Goal: Submit feedback/report problem: Submit feedback/report problem

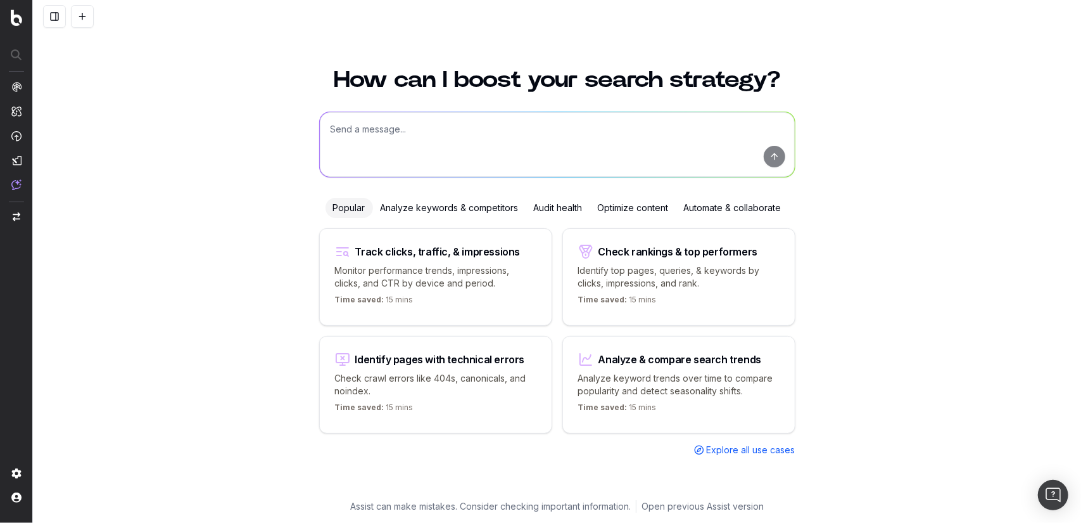
click at [245, 98] on div "How can I boost your search strategy? Popular Analyze keywords & competitors Au…" at bounding box center [557, 287] width 1048 height 469
click at [359, 143] on textarea at bounding box center [557, 144] width 475 height 65
type textarea "Please give me the top 50 most clicked keywords for [DOMAIN_NAME]"
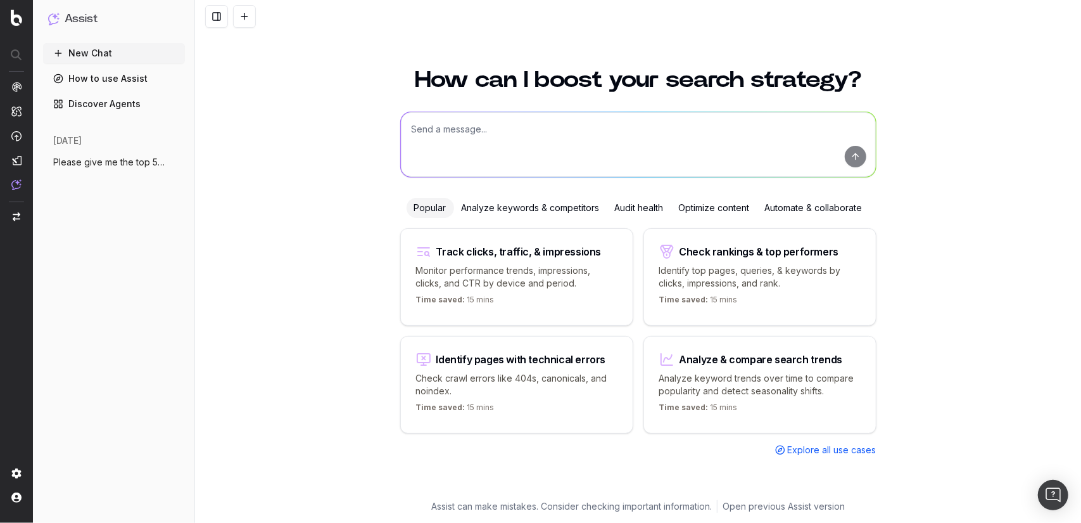
click at [85, 159] on span "Please give me the top 50 most clicked k" at bounding box center [108, 162] width 111 height 13
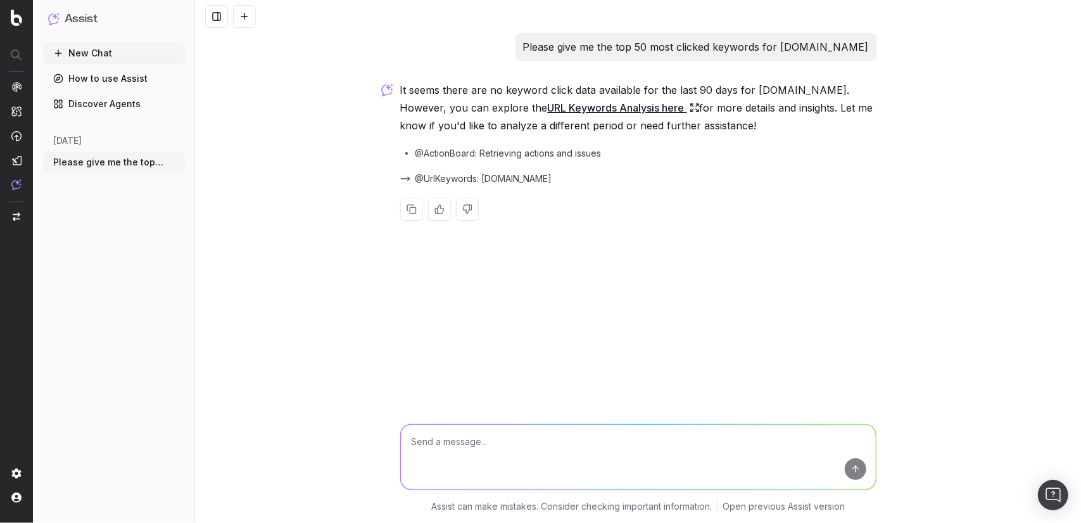
click at [548, 106] on link "URL Keywords Analysis here" at bounding box center [624, 108] width 152 height 18
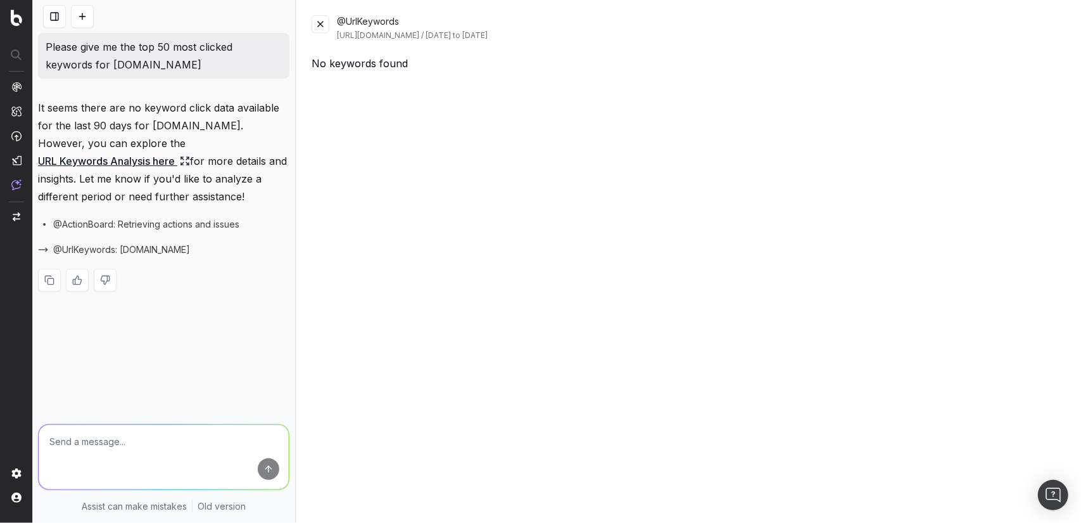
click at [327, 23] on button at bounding box center [321, 24] width 18 height 18
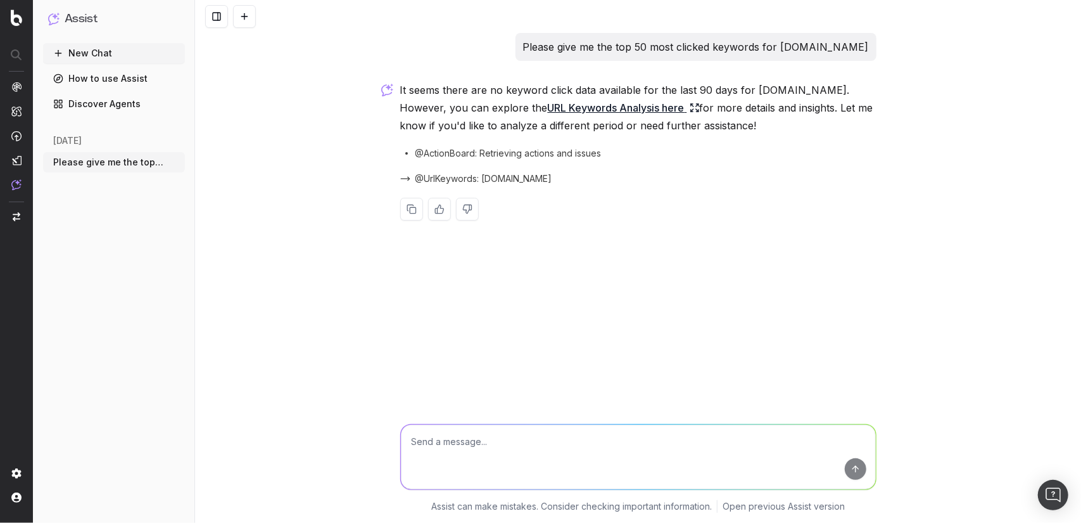
click at [528, 153] on span "@ActionBoard: Retrieving actions and issues" at bounding box center [509, 153] width 186 height 13
click at [521, 174] on span "@UrlKeywords: [DOMAIN_NAME]" at bounding box center [484, 178] width 137 height 13
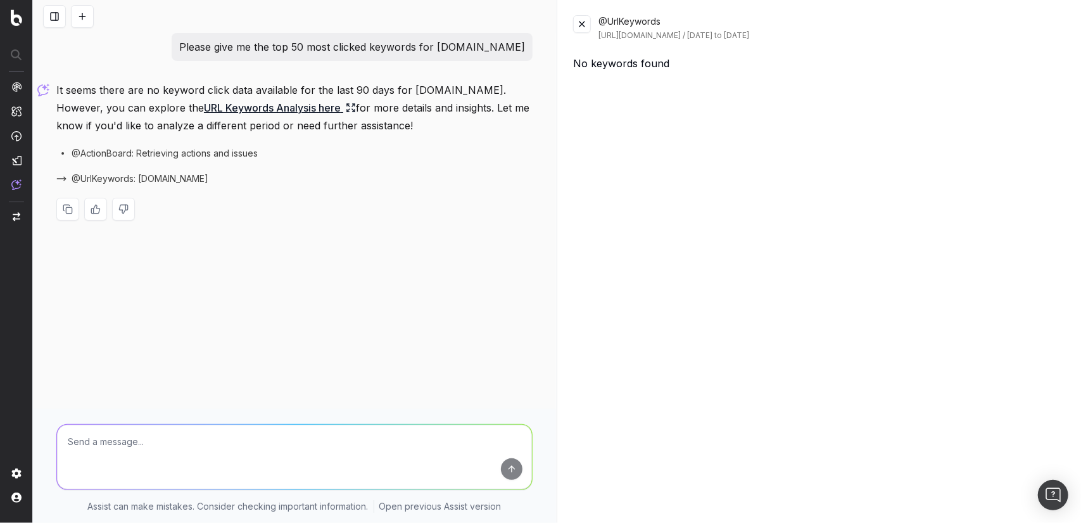
click at [583, 23] on button at bounding box center [582, 24] width 18 height 18
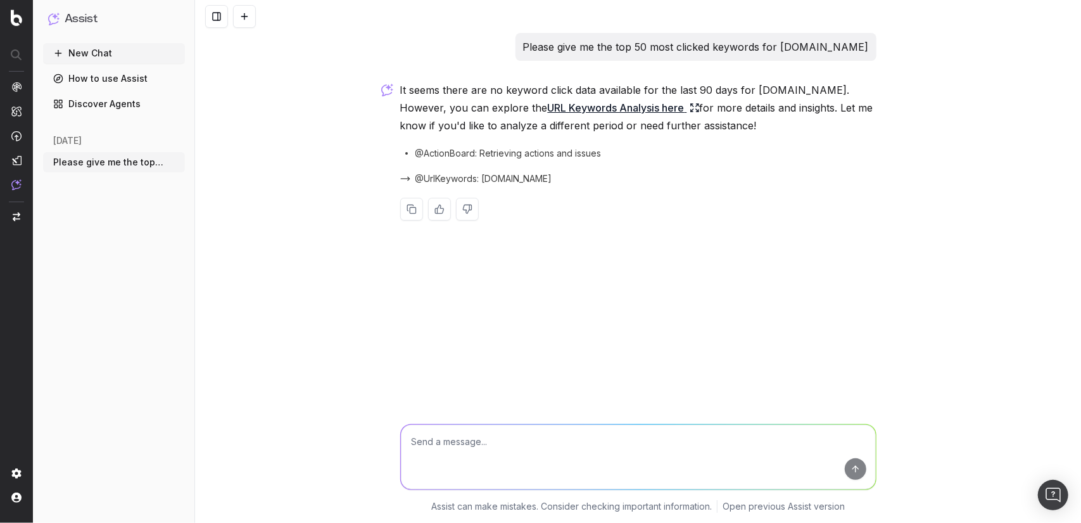
click at [461, 148] on span "@ActionBoard: Retrieving actions and issues" at bounding box center [509, 153] width 186 height 13
click at [98, 73] on link "How to use Assist" at bounding box center [114, 78] width 142 height 20
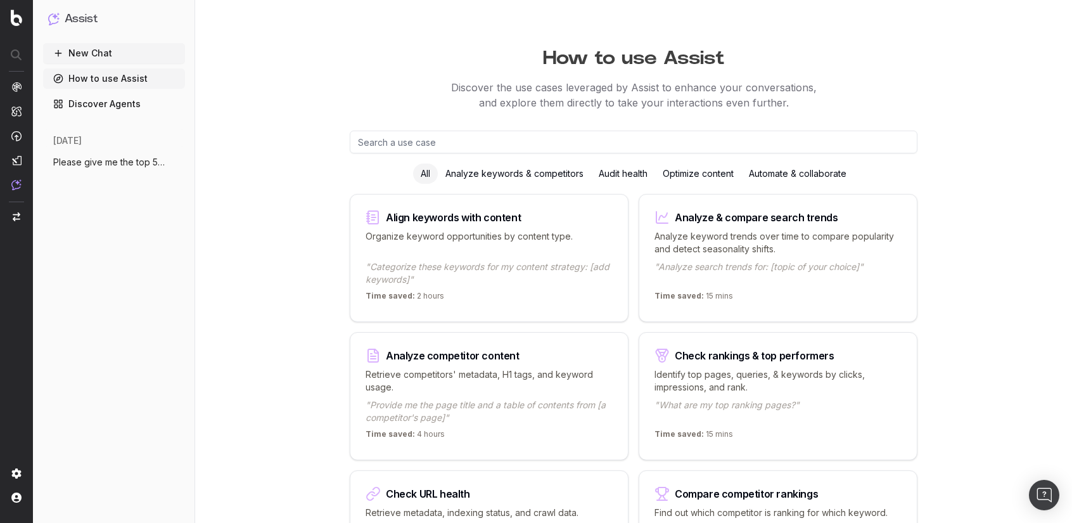
click at [155, 107] on link "Discover Agents" at bounding box center [114, 104] width 142 height 20
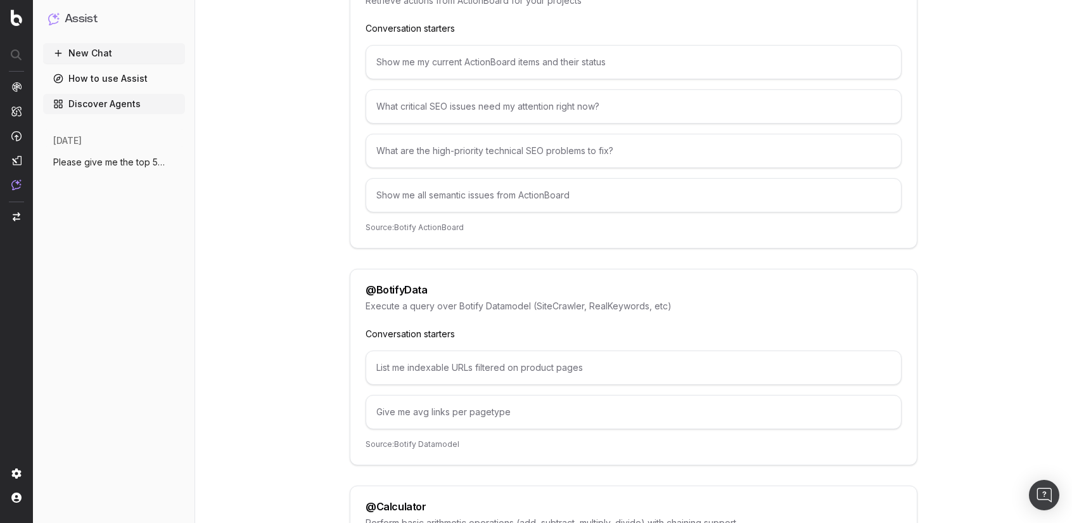
scroll to position [253, 0]
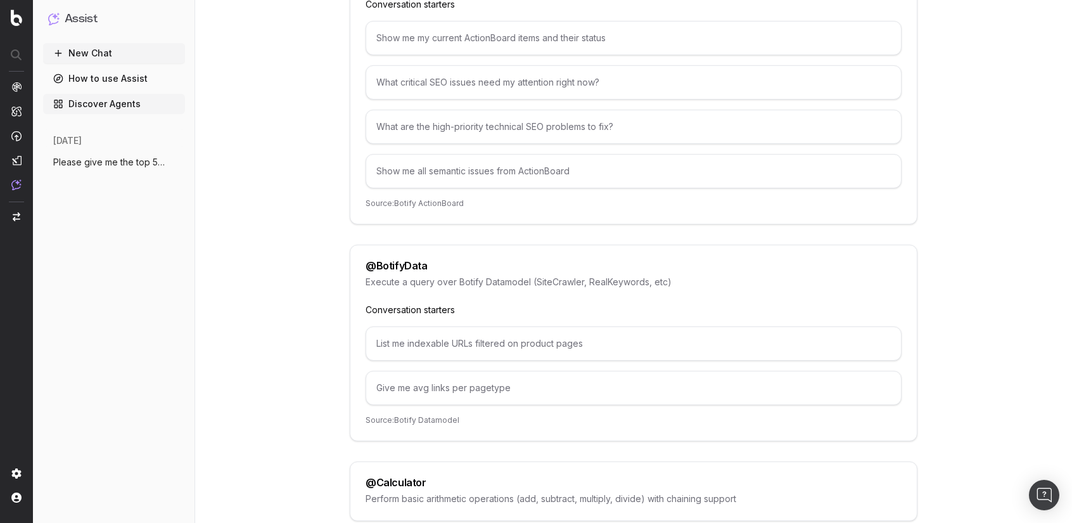
click at [508, 347] on div "List me indexable URLs filtered on product pages" at bounding box center [634, 343] width 536 height 34
click at [454, 336] on div "List me indexable URLs filtered on product pages" at bounding box center [634, 343] width 536 height 34
click at [482, 341] on div "List me indexable URLs filtered on product pages" at bounding box center [634, 343] width 536 height 34
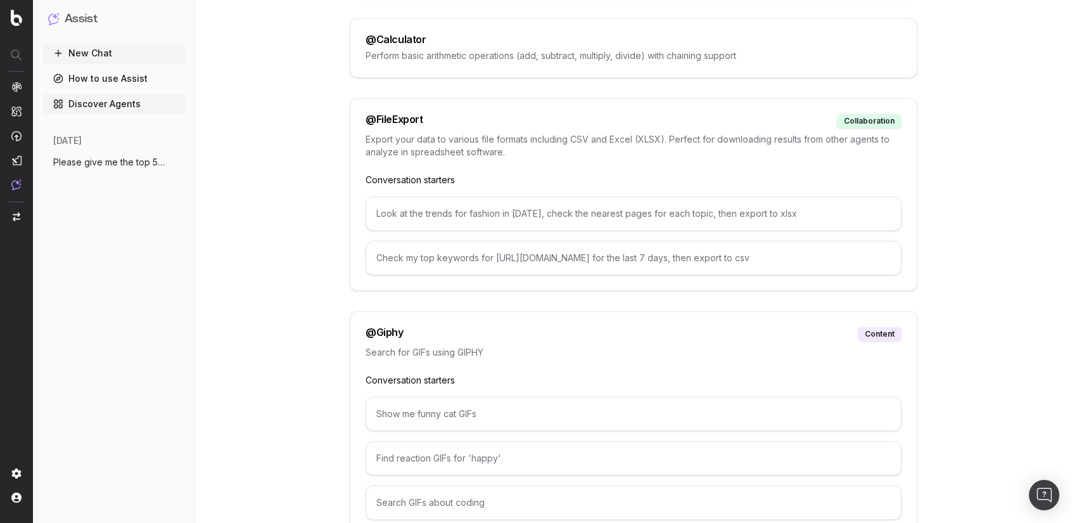
scroll to position [697, 0]
click at [513, 210] on div "Look at the trends for fashion in 2025, check the nearest pages for each topic,…" at bounding box center [634, 213] width 536 height 34
drag, startPoint x: 516, startPoint y: 207, endPoint x: 645, endPoint y: 205, distance: 129.2
click at [645, 205] on div "Look at the trends for fashion in 2025, check the nearest pages for each topic,…" at bounding box center [634, 213] width 536 height 34
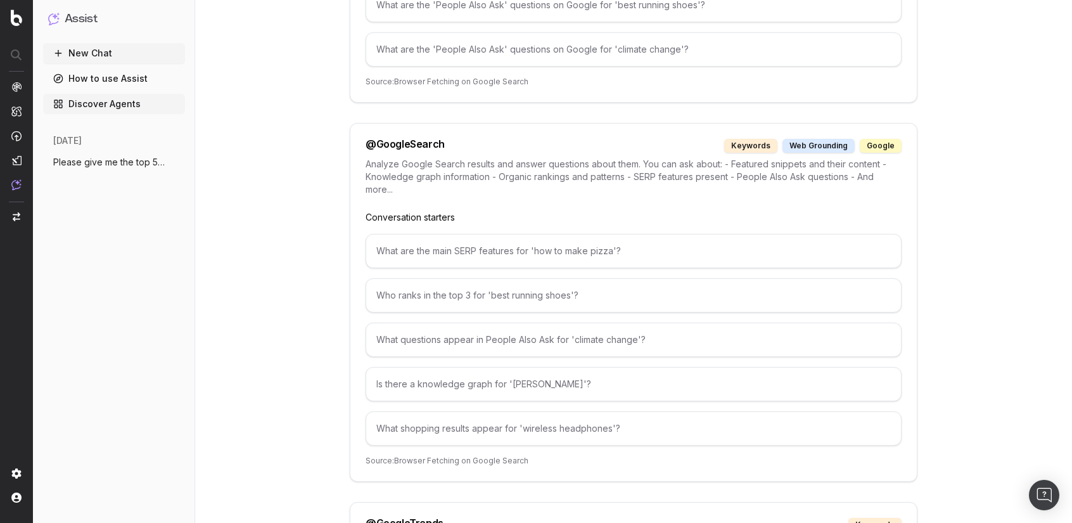
scroll to position [2027, 0]
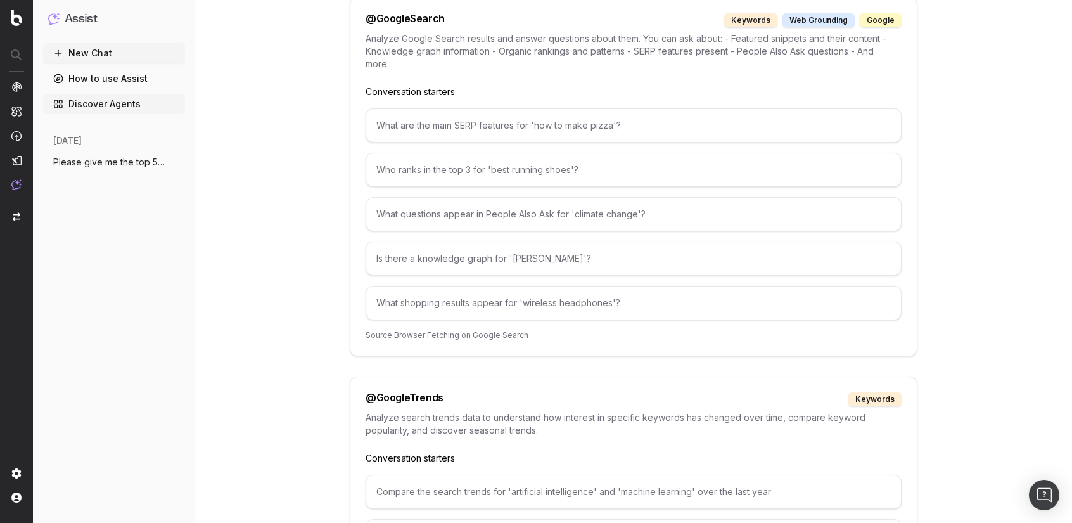
drag, startPoint x: 511, startPoint y: 104, endPoint x: 566, endPoint y: 107, distance: 55.2
click at [563, 108] on div "What are the main SERP features for 'how to make pizza'?" at bounding box center [634, 125] width 536 height 34
click at [566, 108] on div "What are the main SERP features for 'how to make pizza'?" at bounding box center [634, 125] width 536 height 34
click at [568, 110] on div "What are the main SERP features for 'how to make pizza'?" at bounding box center [634, 125] width 536 height 34
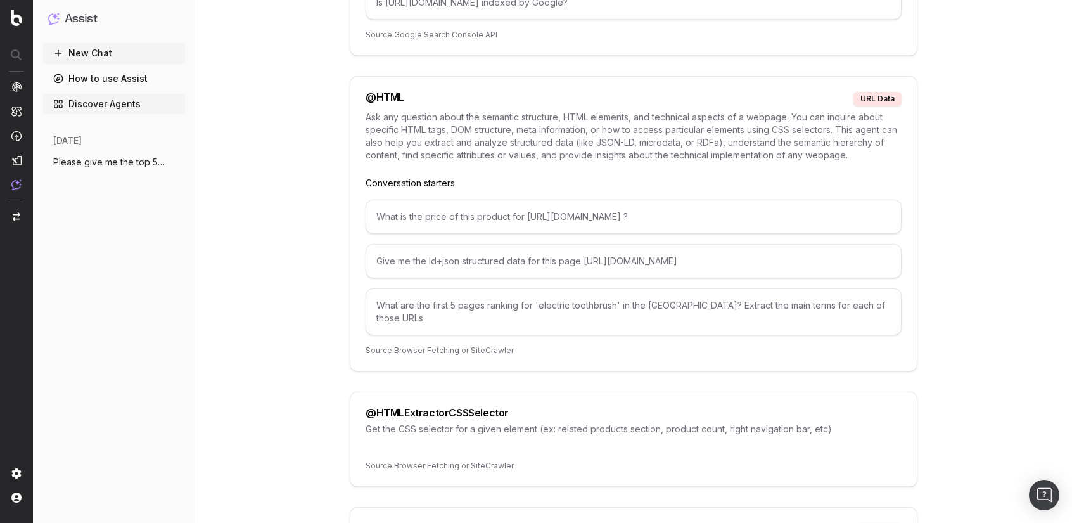
scroll to position [2661, 0]
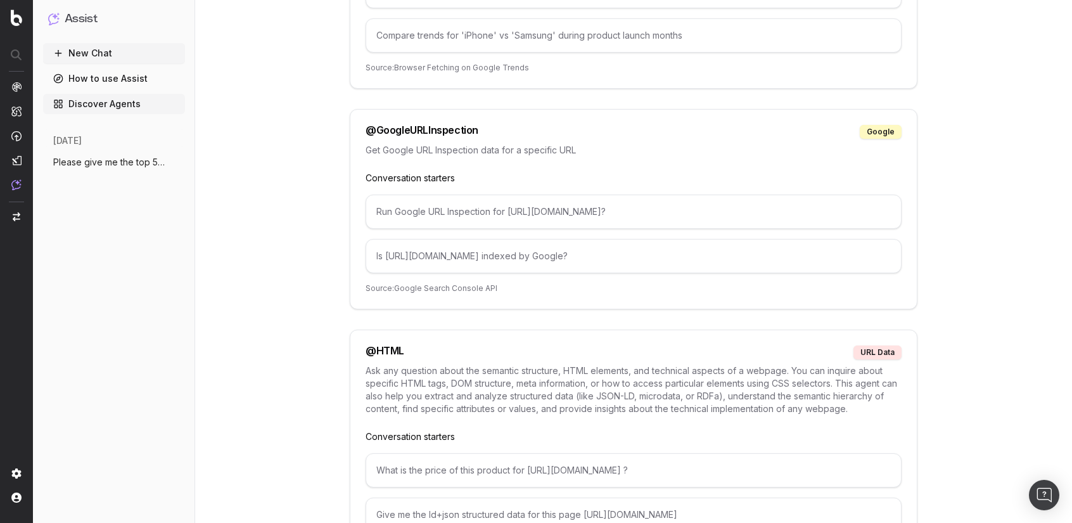
click at [417, 194] on div "Run Google URL Inspection for https://www.example.org/p/5866-toothbrush?" at bounding box center [634, 211] width 536 height 34
click at [425, 194] on div "Run Google URL Inspection for https://www.example.org/p/5866-toothbrush?" at bounding box center [634, 211] width 536 height 34
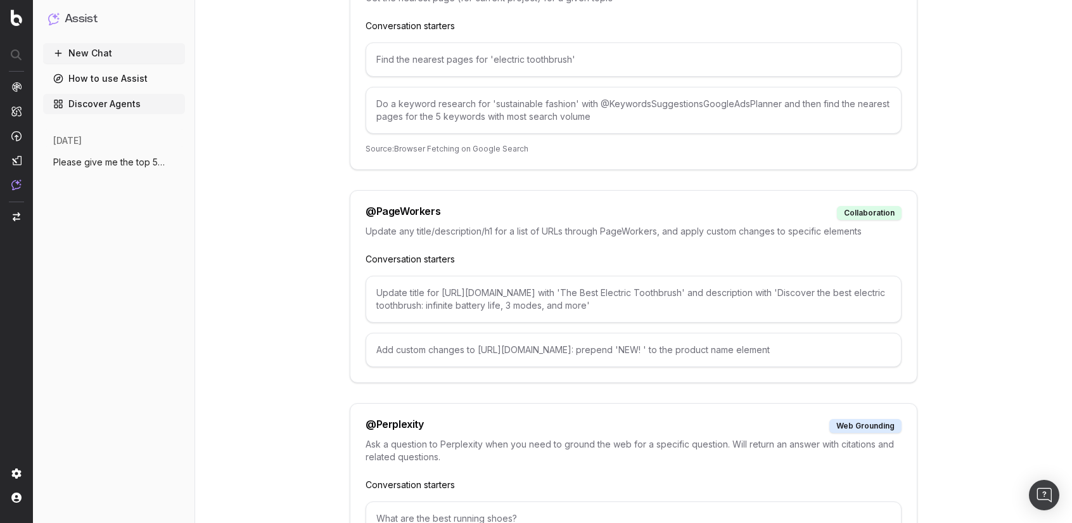
scroll to position [4941, 0]
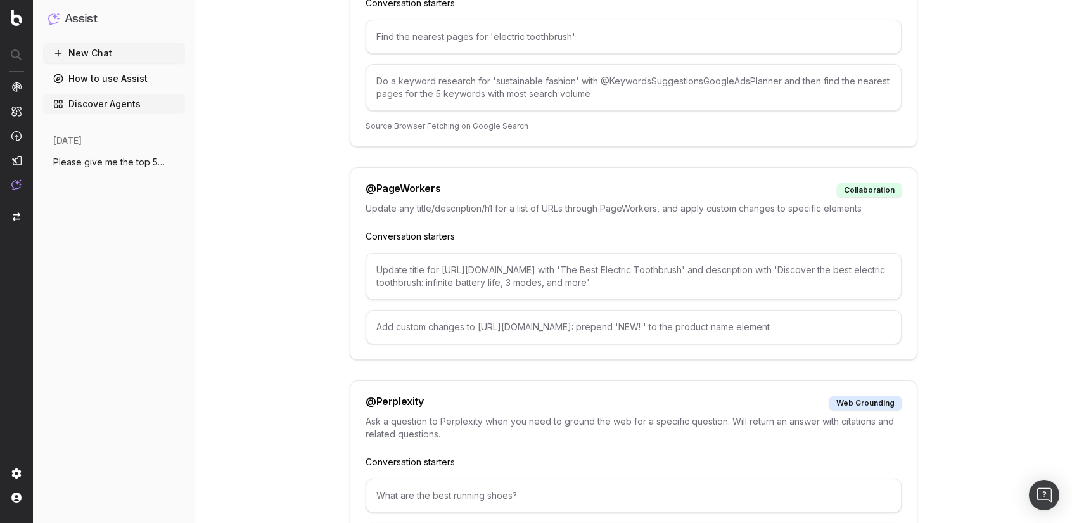
click at [396, 183] on div "@ PageWorkers" at bounding box center [403, 190] width 75 height 14
click at [404, 202] on p "Update any title/description/h1 for a list of URLs through PageWorkers, and app…" at bounding box center [634, 208] width 536 height 13
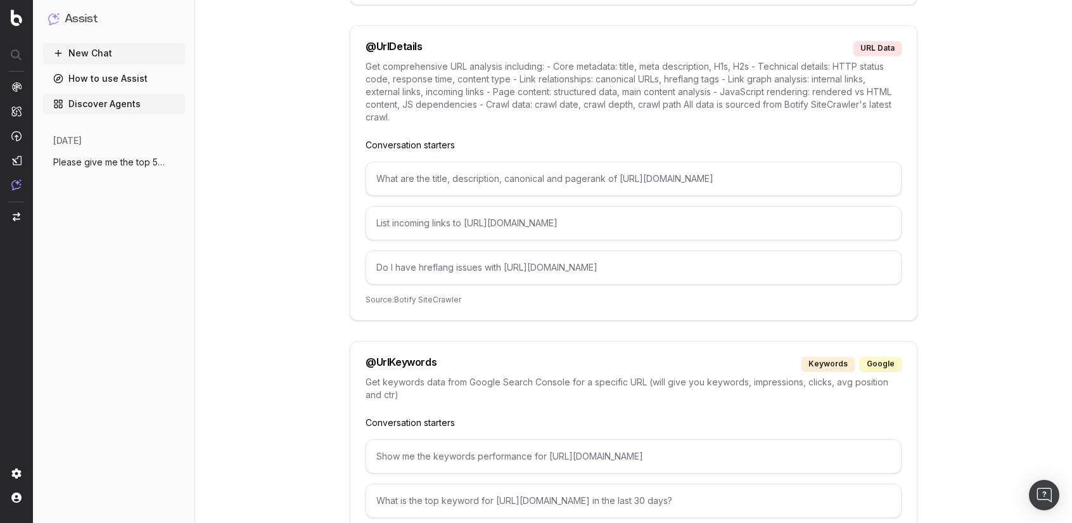
scroll to position [6827, 0]
drag, startPoint x: 369, startPoint y: 282, endPoint x: 440, endPoint y: 281, distance: 71.0
click at [440, 354] on div "@ UrlKeywords keywords google" at bounding box center [634, 361] width 536 height 14
copy div "@ UrlKeywords"
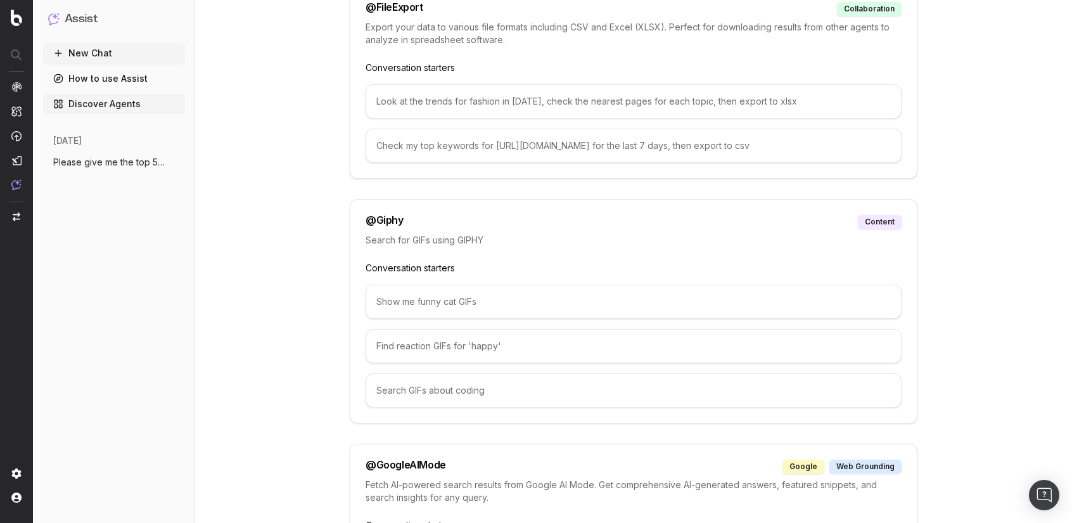
scroll to position [0, 0]
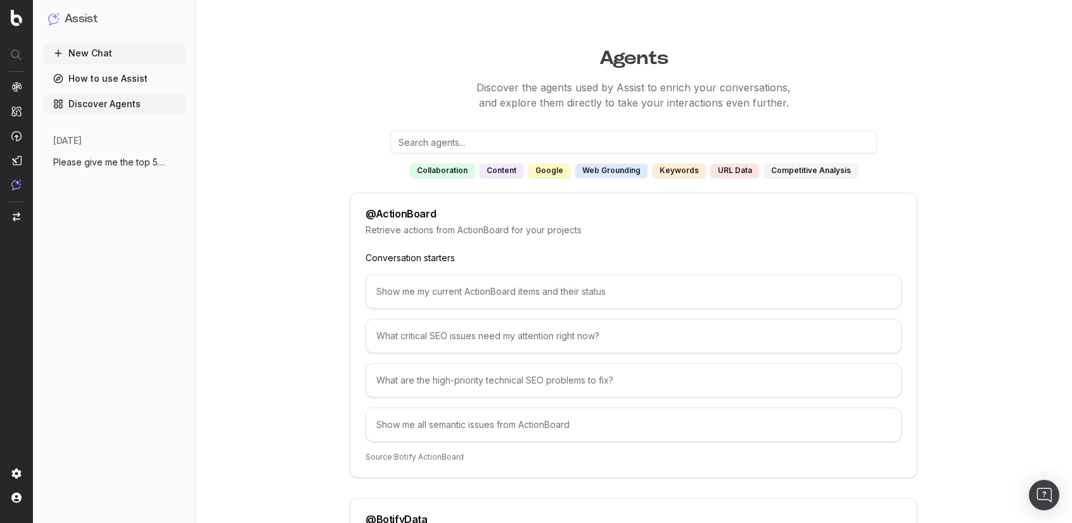
click at [483, 136] on input "text" at bounding box center [633, 142] width 487 height 23
type input "o"
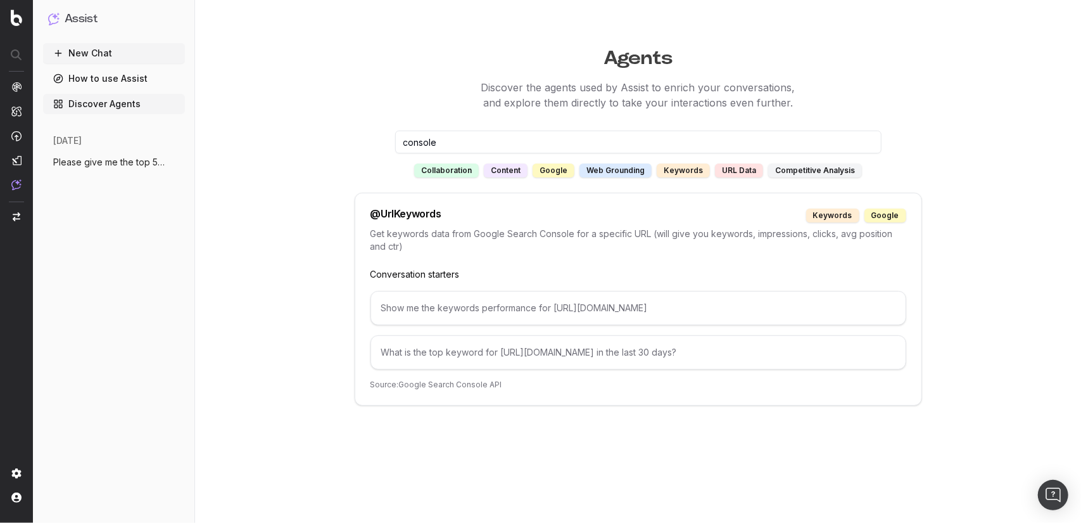
type input "console"
drag, startPoint x: 409, startPoint y: 208, endPoint x: 374, endPoint y: 210, distance: 34.2
click at [374, 210] on div "@ UrlKeywords keywords google Get keywords data from Google Search Console for …" at bounding box center [639, 299] width 568 height 213
copy div "@ UrlKeywords"
click at [103, 51] on button "New Chat" at bounding box center [114, 53] width 142 height 20
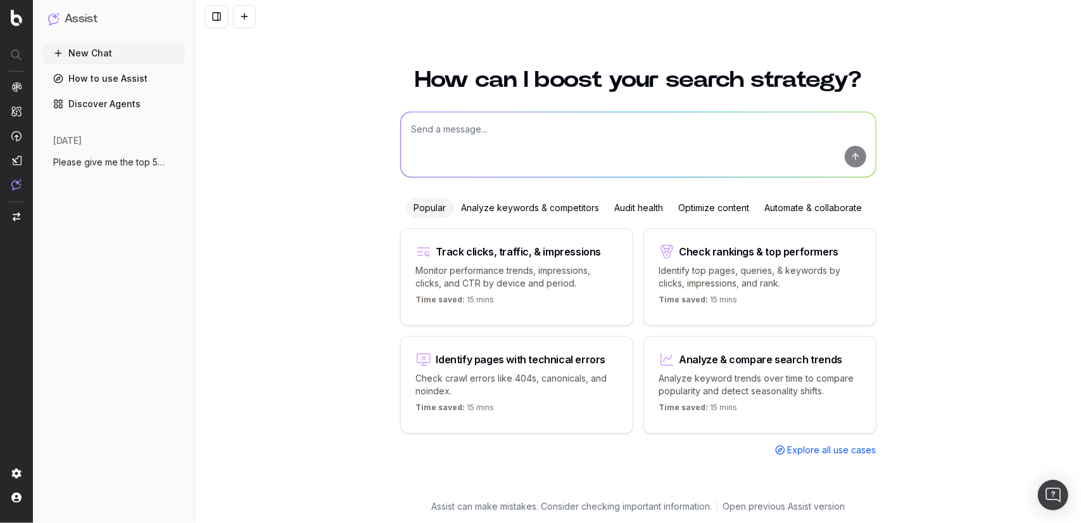
click at [124, 79] on link "How to use Assist" at bounding box center [114, 78] width 142 height 20
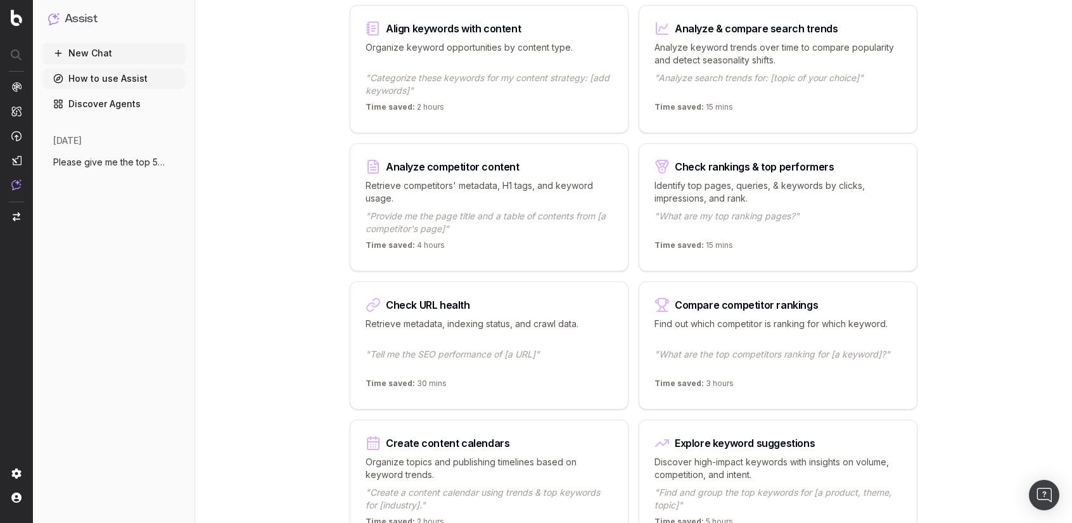
scroll to position [190, 0]
click at [710, 174] on div "Check rankings & top performers Identify top pages, queries, & keywords by clic…" at bounding box center [778, 206] width 279 height 128
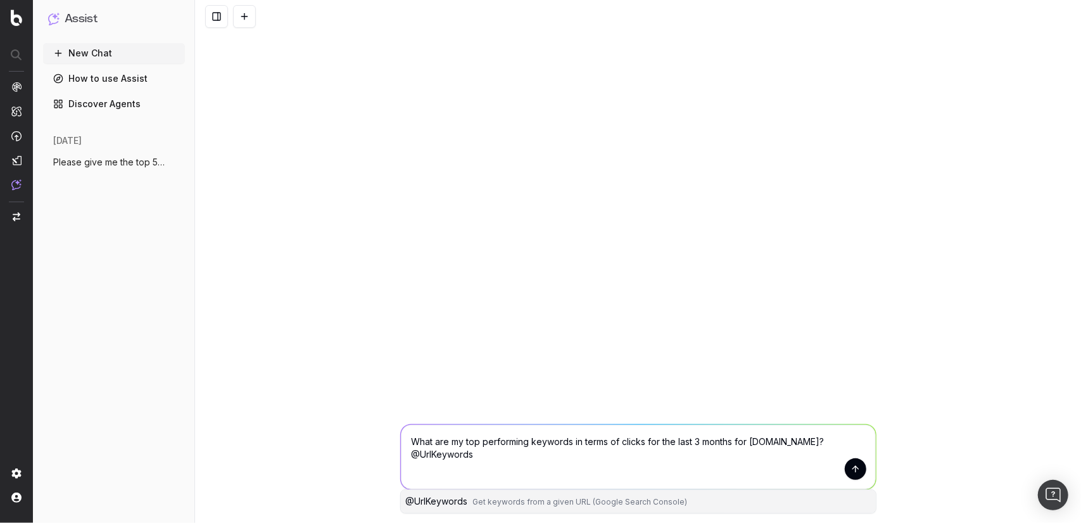
click at [584, 509] on button "@ UrlKeywords Get keywords from a given URL (Google Search Console)" at bounding box center [638, 501] width 475 height 23
type textarea "What are my top performing keywords in terms of clicks for the last 3 months fo…"
click at [853, 468] on button "submit" at bounding box center [856, 469] width 22 height 22
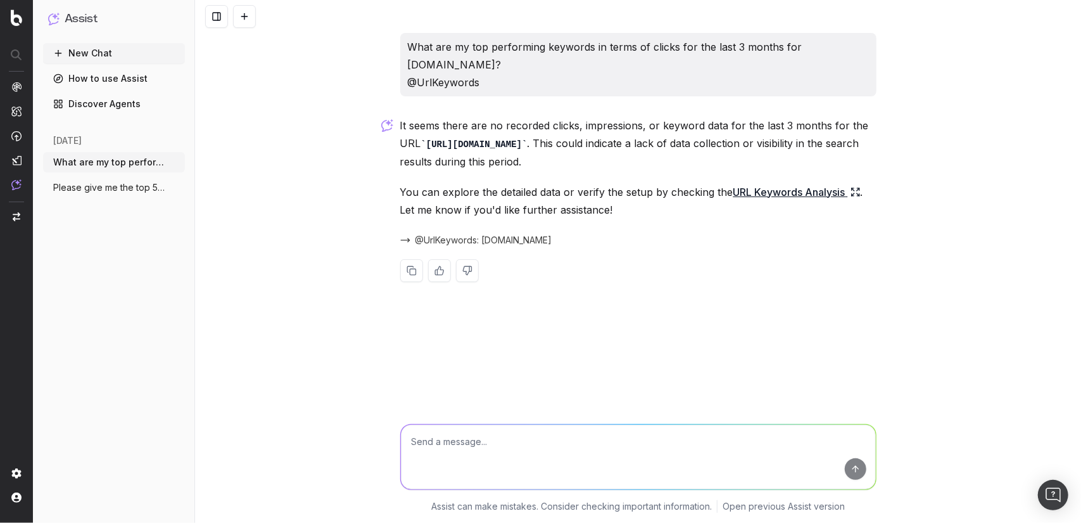
click at [494, 234] on span "@UrlKeywords: [DOMAIN_NAME]" at bounding box center [484, 240] width 137 height 13
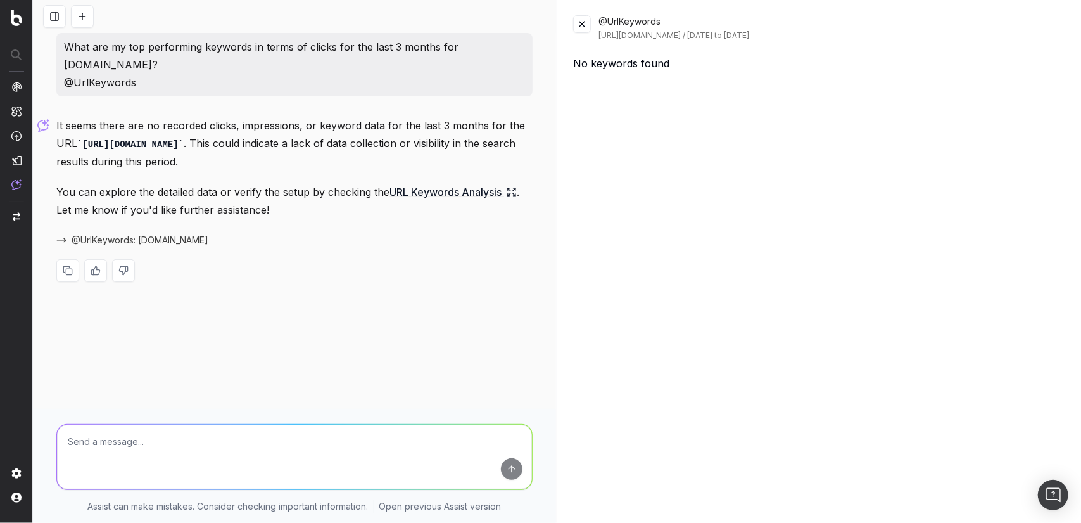
click at [585, 17] on button at bounding box center [582, 24] width 18 height 18
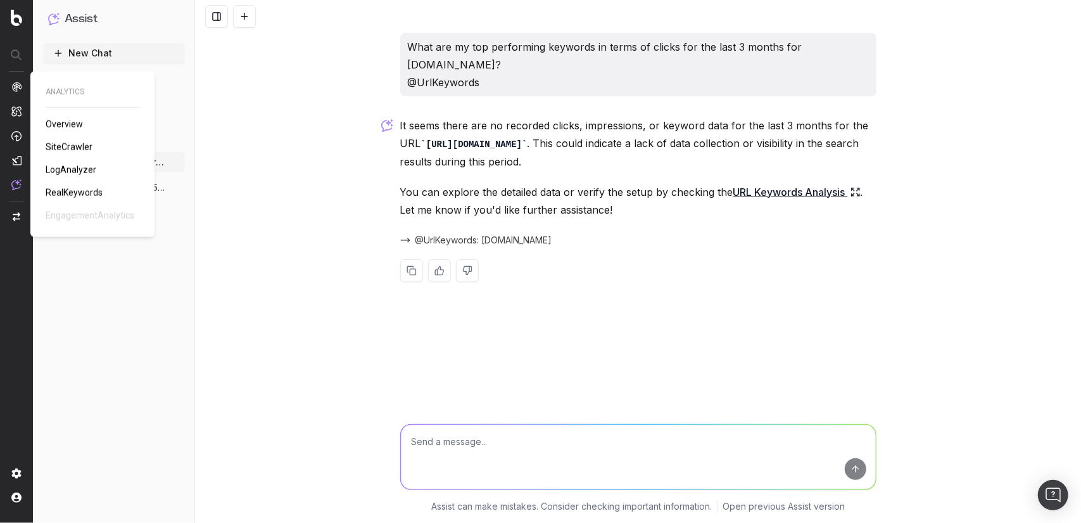
click at [60, 200] on div "ANALYTICS Overview SiteCrawler LogAnalyzer RealKeywords EngagementAnalytics" at bounding box center [93, 154] width 94 height 135
click at [60, 188] on span "RealKeywords" at bounding box center [74, 193] width 57 height 10
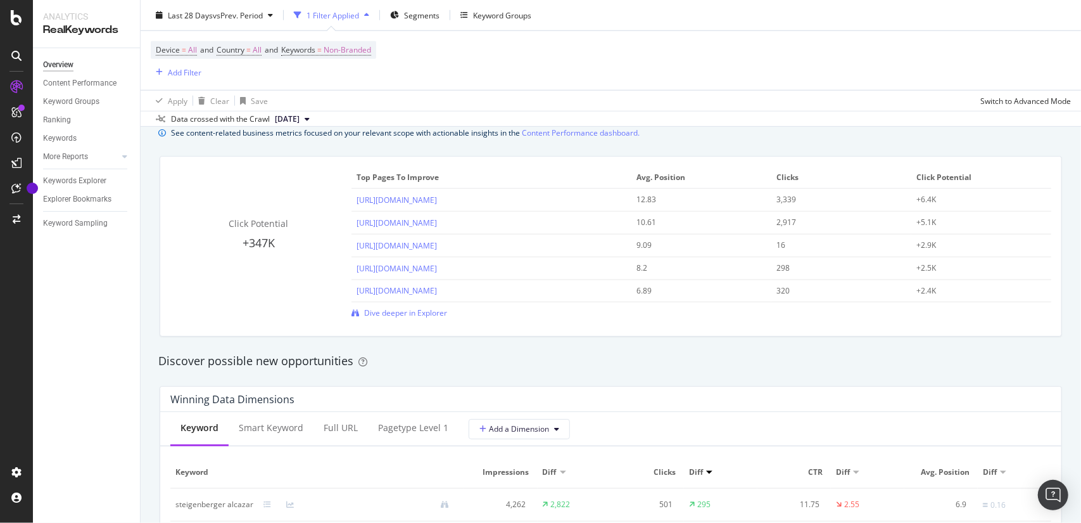
scroll to position [1077, 0]
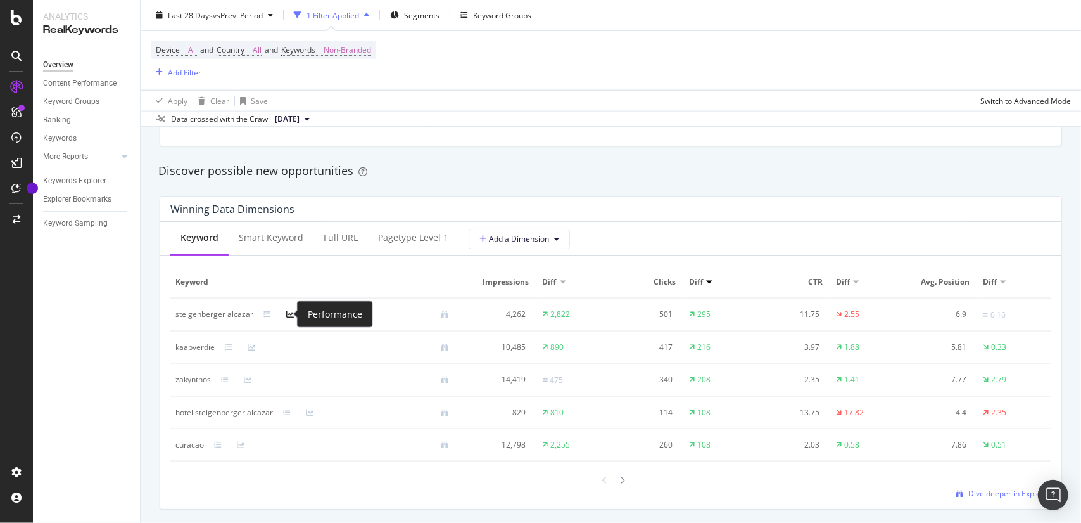
click at [290, 314] on icon at bounding box center [290, 314] width 8 height 8
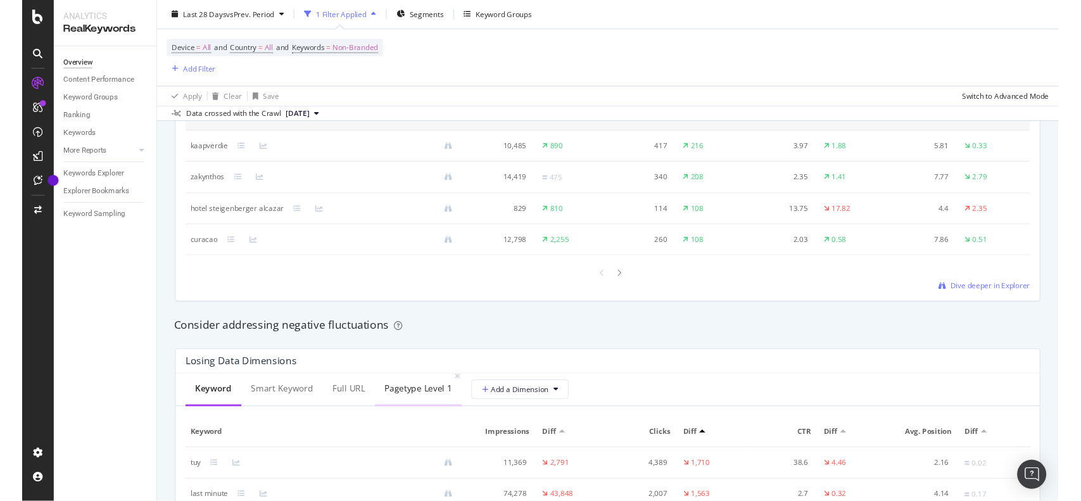
scroll to position [1457, 0]
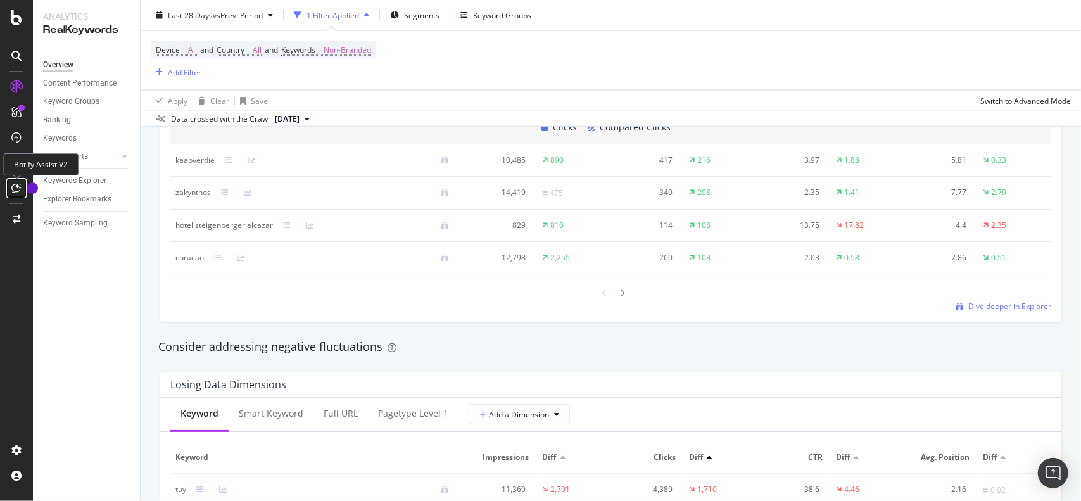
click at [19, 191] on icon at bounding box center [17, 188] width 10 height 10
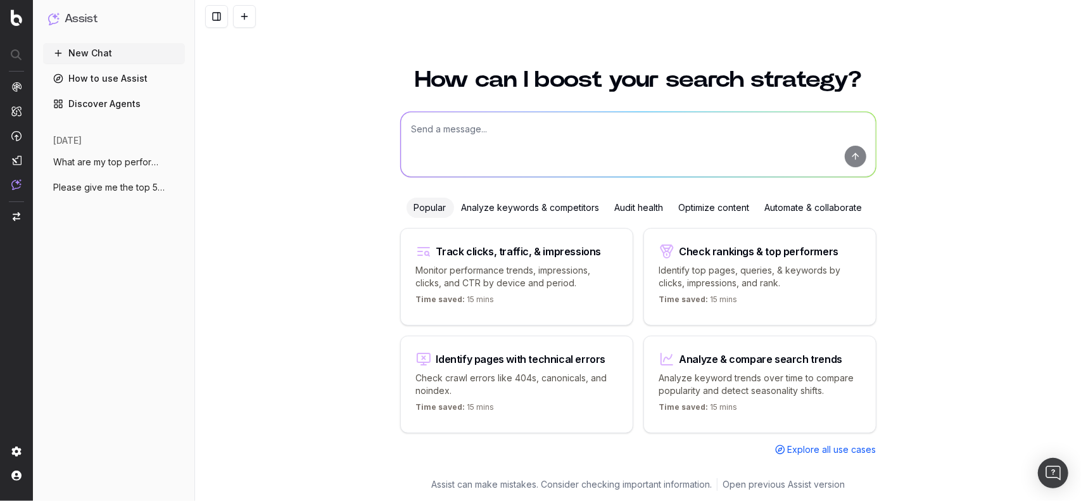
click at [116, 156] on span "What are my top performing keywords in t" at bounding box center [108, 162] width 111 height 13
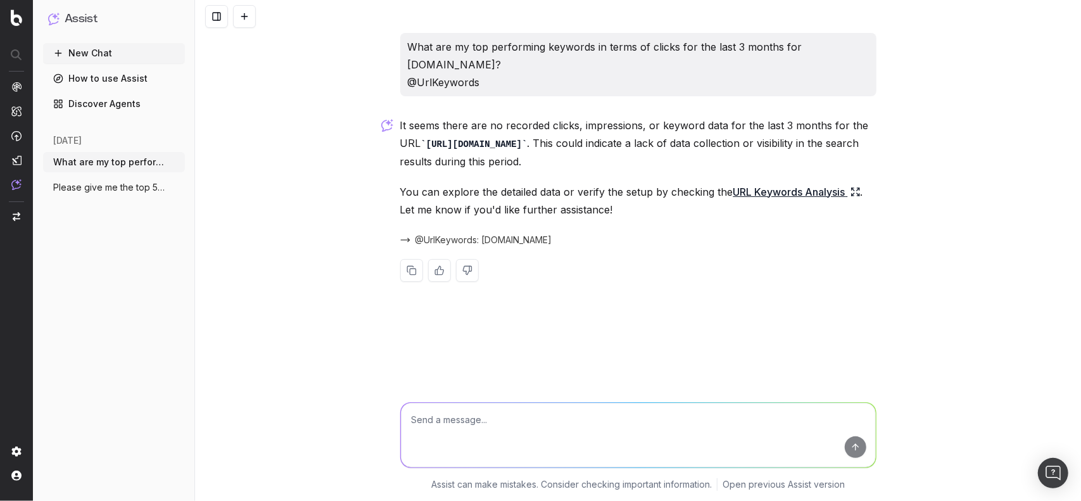
click at [125, 194] on button "Please give me the top 50 most clicked k" at bounding box center [114, 187] width 142 height 20
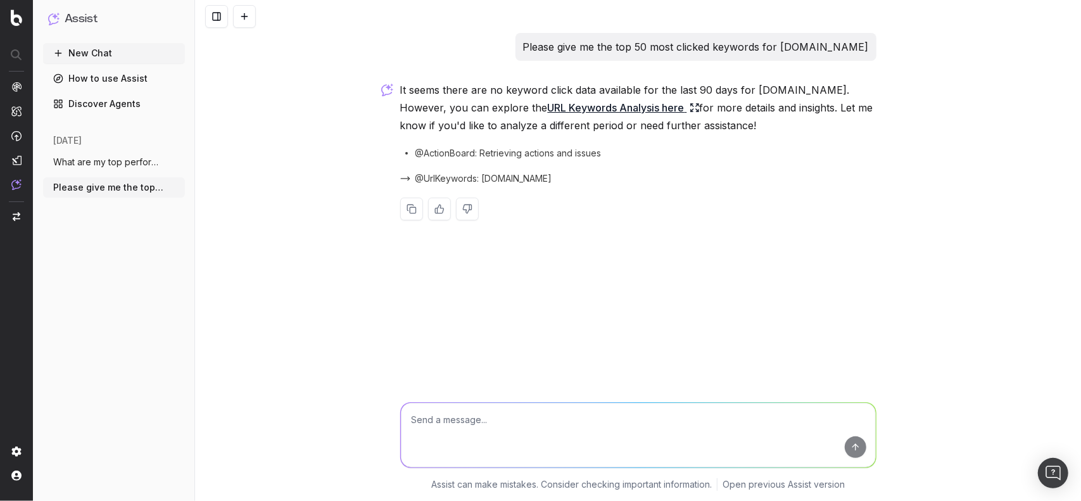
click at [94, 23] on h1 "Assist" at bounding box center [81, 19] width 33 height 18
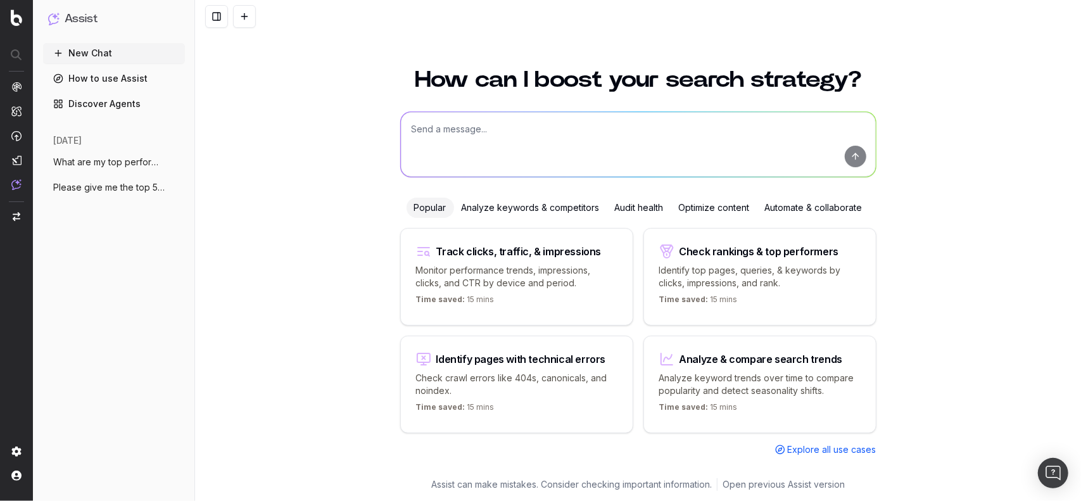
click at [554, 283] on p "Monitor performance trends, impressions, clicks, and CTR by device and period." at bounding box center [516, 276] width 201 height 25
type textarea "Change in clicks/CTR/impressions over last 28 days vs last (branded vs non-bran…"
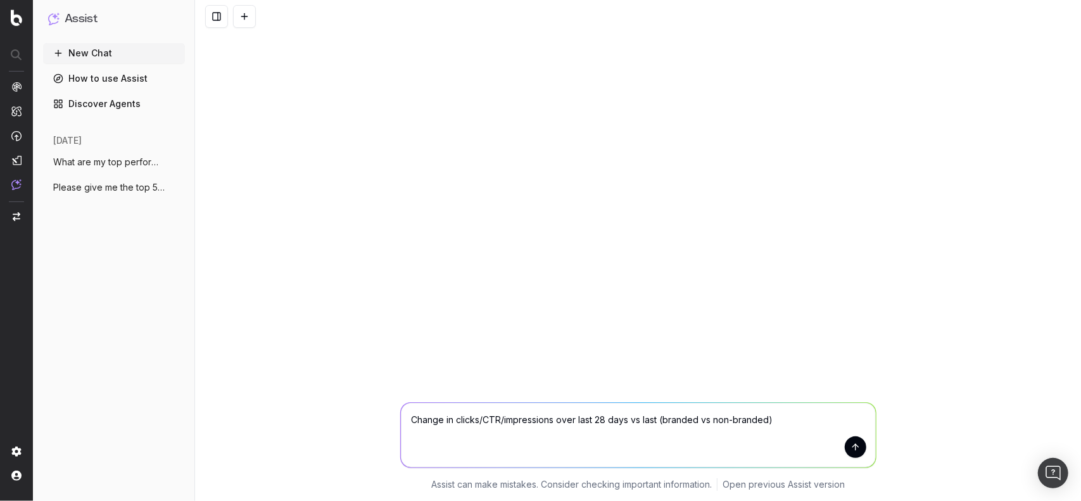
click at [857, 442] on button "submit" at bounding box center [856, 447] width 22 height 22
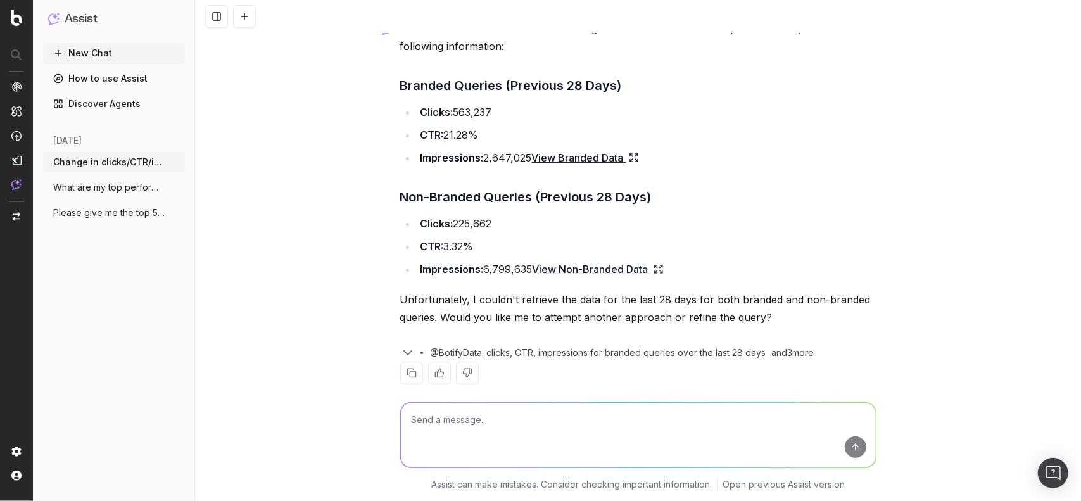
scroll to position [63, 0]
click at [532, 165] on link "View Branded Data" at bounding box center [585, 156] width 107 height 18
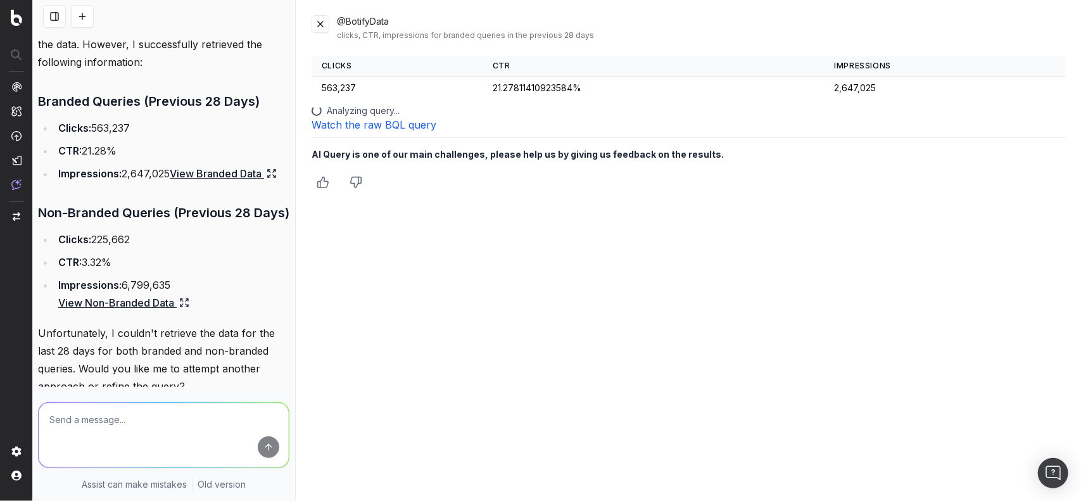
click at [321, 20] on button at bounding box center [321, 24] width 18 height 18
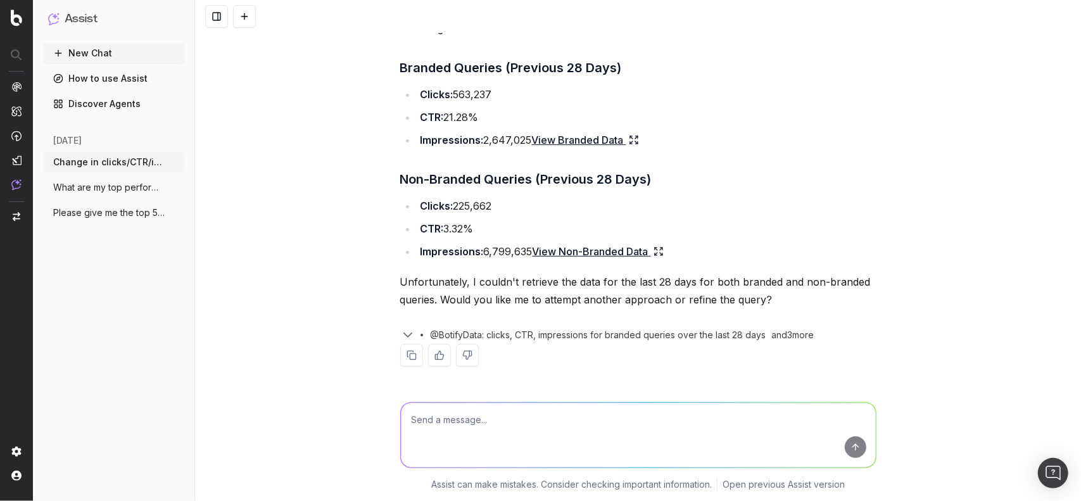
scroll to position [114, 0]
click at [556, 417] on textarea at bounding box center [638, 435] width 475 height 65
type textarea "f"
type textarea "Give me the top 20 queries"
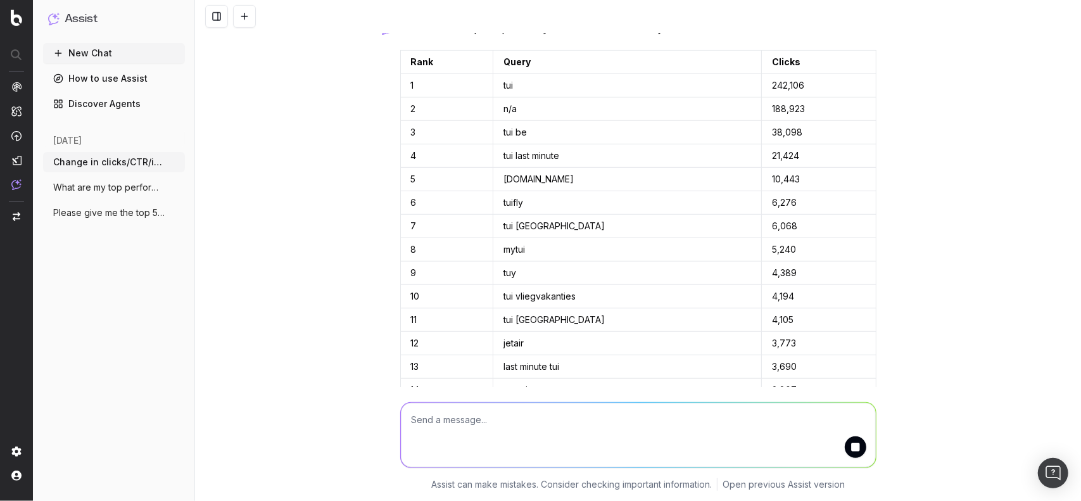
scroll to position [497, 0]
drag, startPoint x: 509, startPoint y: 141, endPoint x: 497, endPoint y: 144, distance: 12.9
click at [497, 119] on td "n/a" at bounding box center [627, 107] width 269 height 23
click at [542, 119] on td "n/a" at bounding box center [627, 107] width 269 height 23
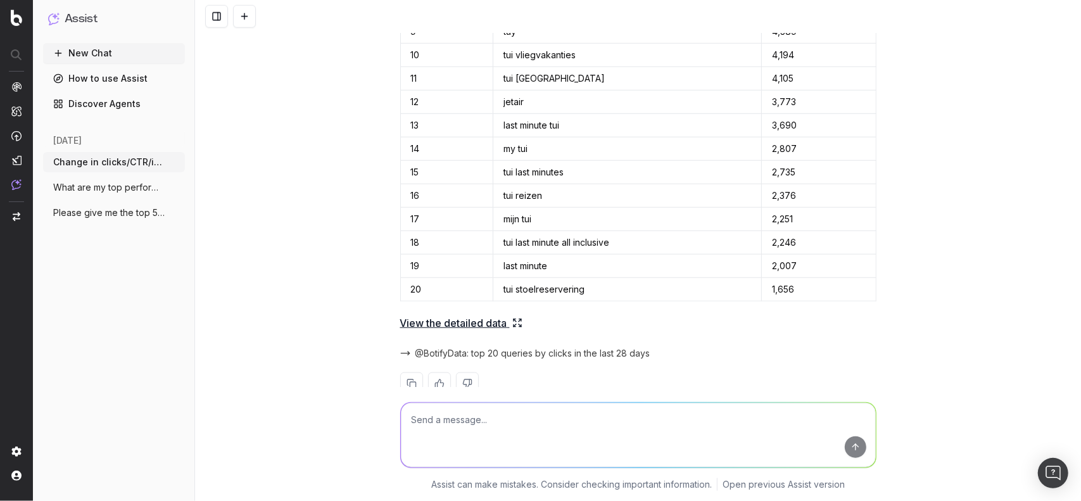
scroll to position [795, 0]
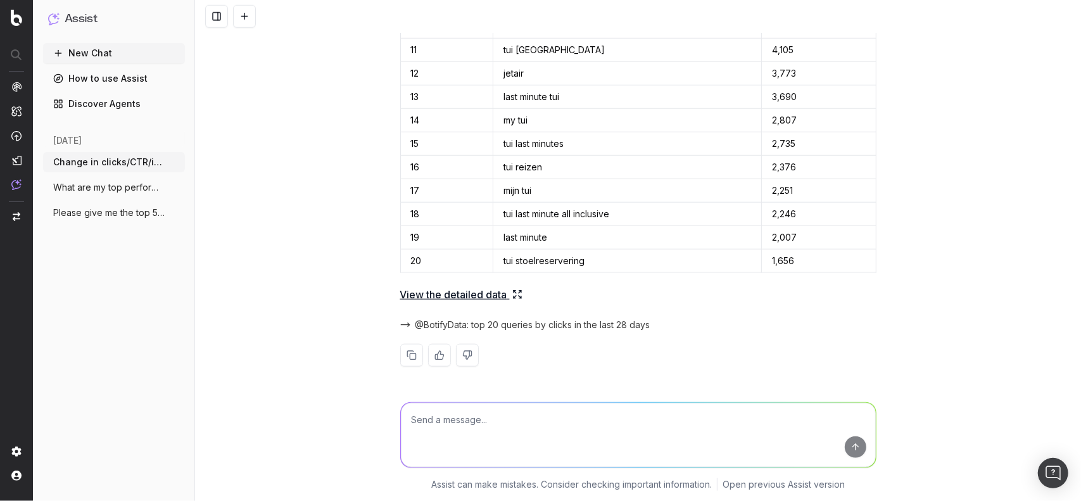
click at [607, 430] on textarea at bounding box center [638, 435] width 475 height 65
click at [513, 294] on icon at bounding box center [518, 295] width 10 height 10
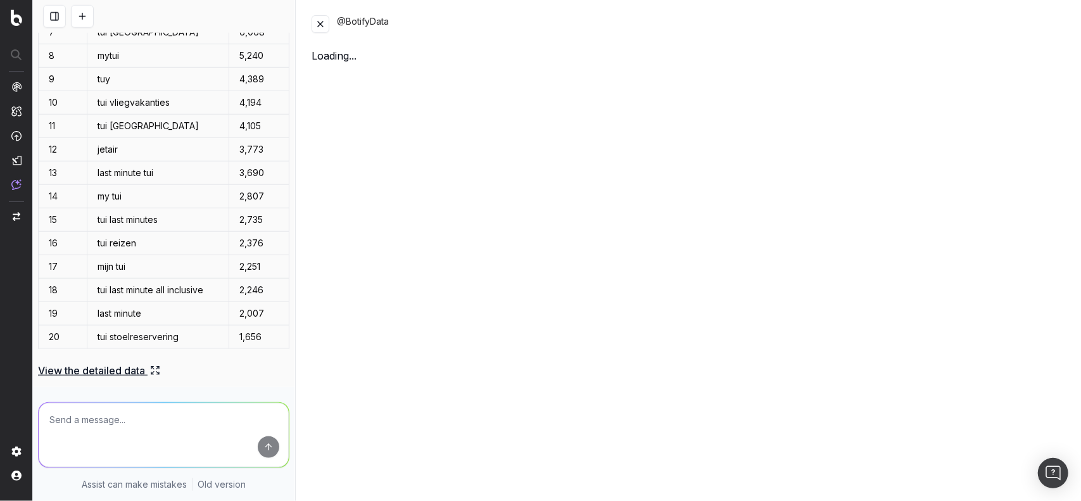
scroll to position [904, 0]
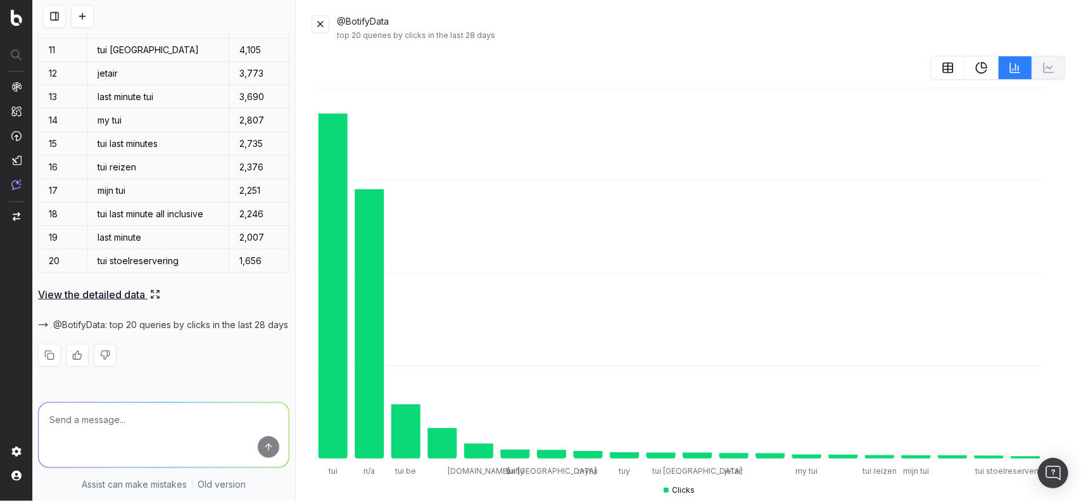
click at [322, 23] on button at bounding box center [321, 24] width 18 height 18
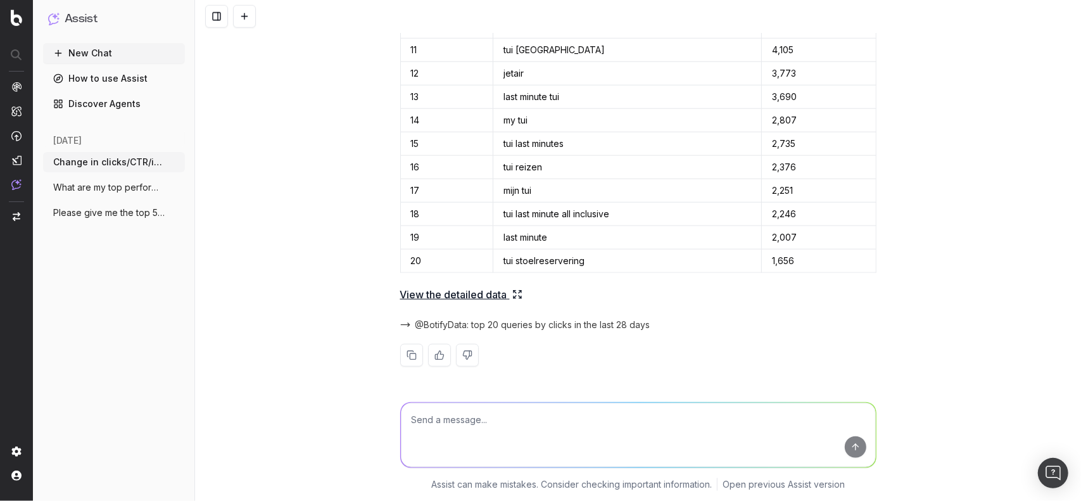
click at [545, 411] on textarea at bounding box center [638, 435] width 475 height 65
type textarea "Give me the top 1000 queries"
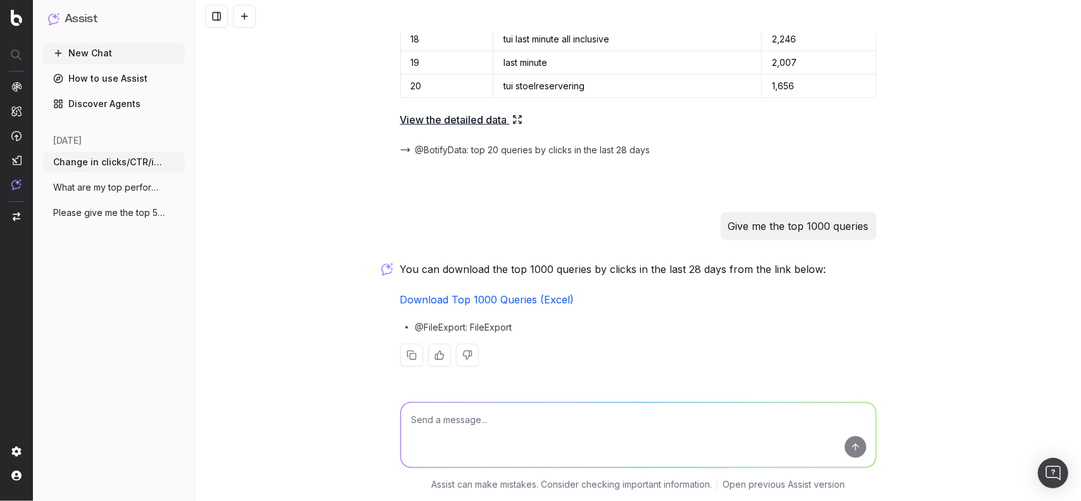
scroll to position [970, 0]
click at [547, 431] on textarea at bounding box center [638, 435] width 475 height 65
click at [512, 302] on link "Download Top 1000 Queries (Excel)" at bounding box center [487, 299] width 174 height 13
click at [563, 430] on textarea at bounding box center [638, 435] width 475 height 65
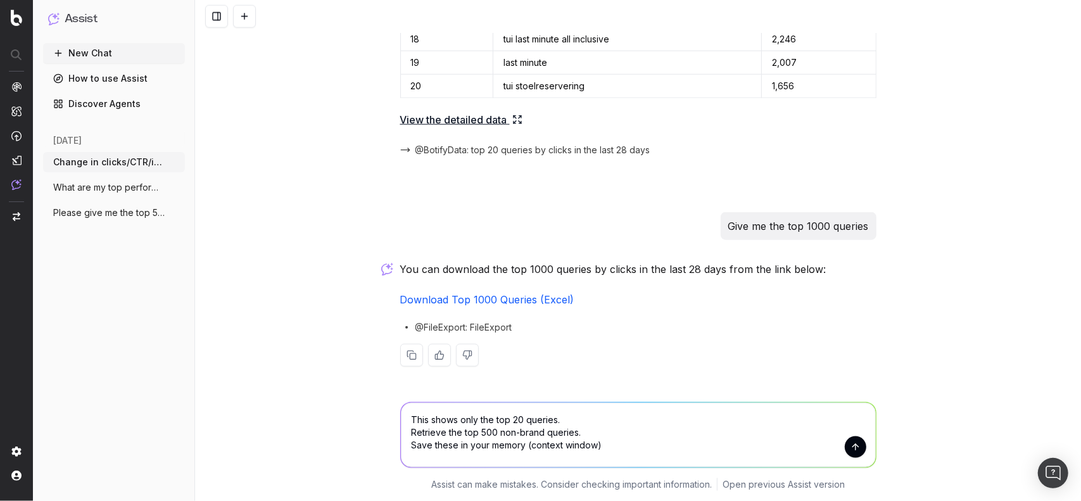
type textarea "This shows only the top 20 queries. Retrieve the top 500 non-brand queries. Sav…"
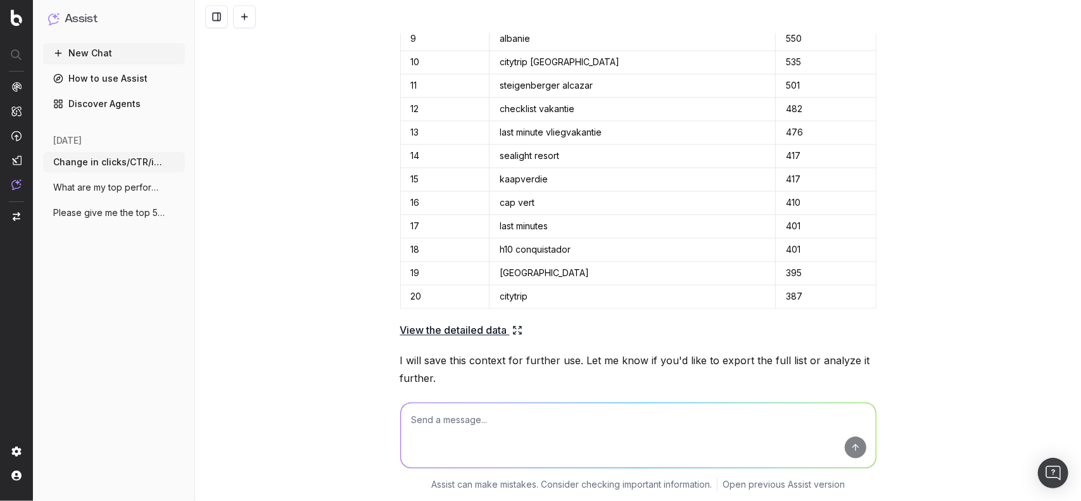
scroll to position [1717, 0]
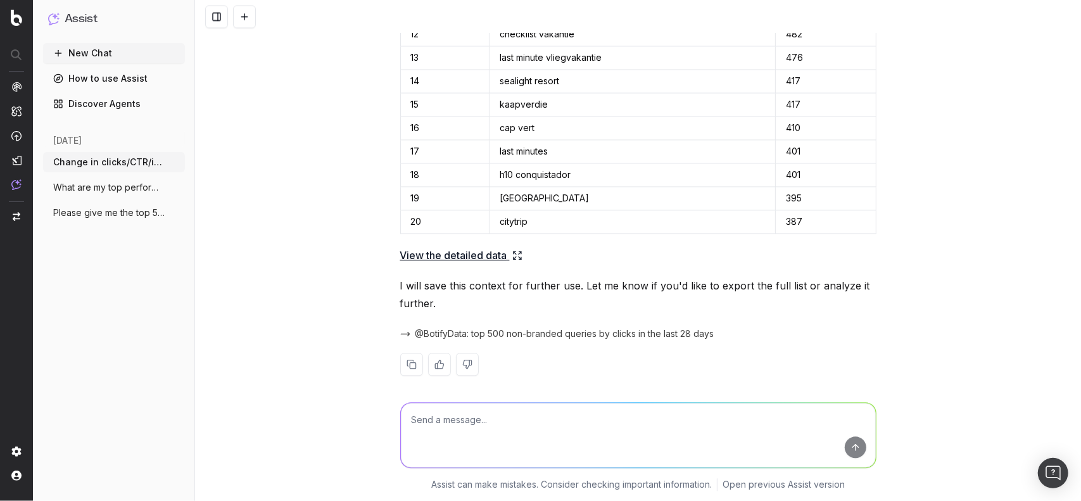
click at [517, 264] on link "View the detailed data" at bounding box center [461, 255] width 122 height 18
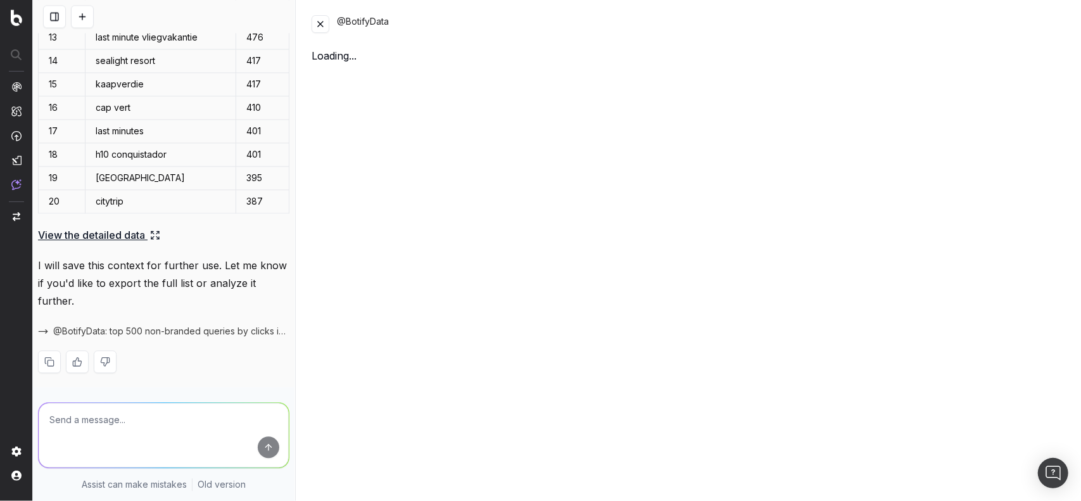
scroll to position [1862, 0]
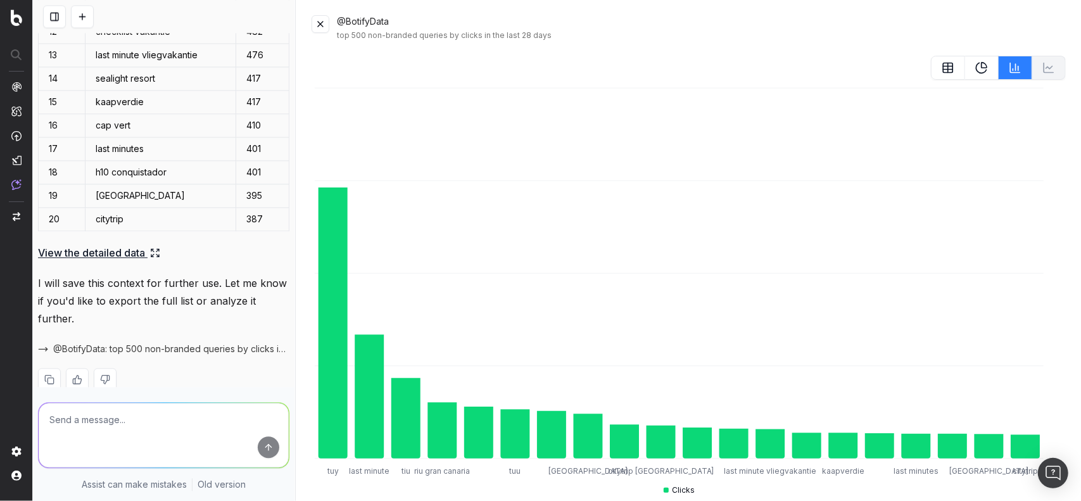
click at [316, 16] on button at bounding box center [321, 24] width 18 height 18
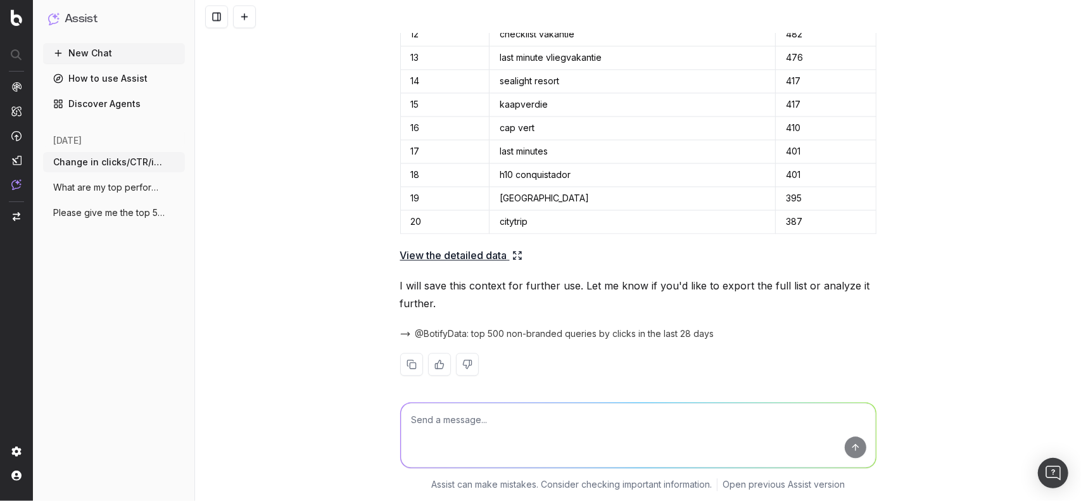
scroll to position [1752, 0]
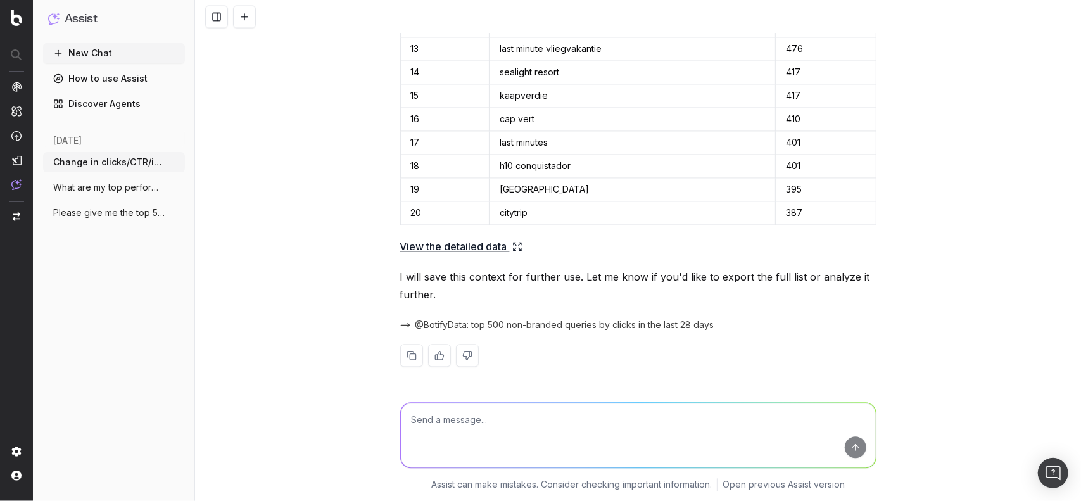
click at [446, 245] on link "View the detailed data" at bounding box center [461, 247] width 122 height 18
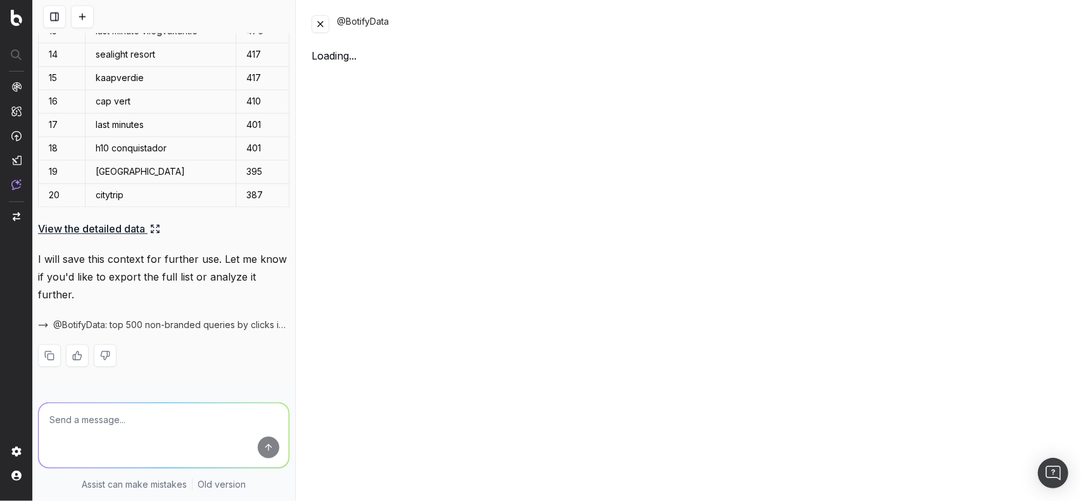
scroll to position [1897, 0]
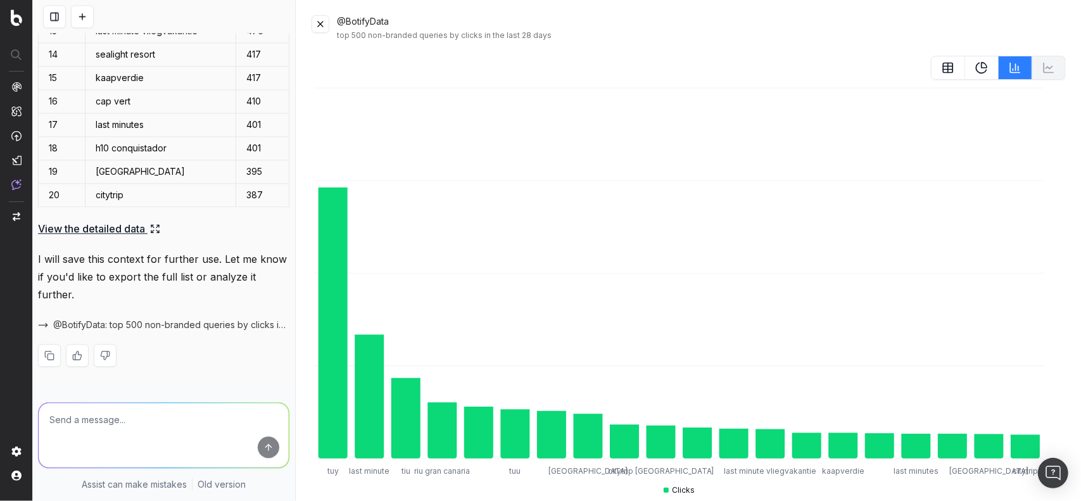
click at [942, 70] on icon at bounding box center [948, 67] width 13 height 13
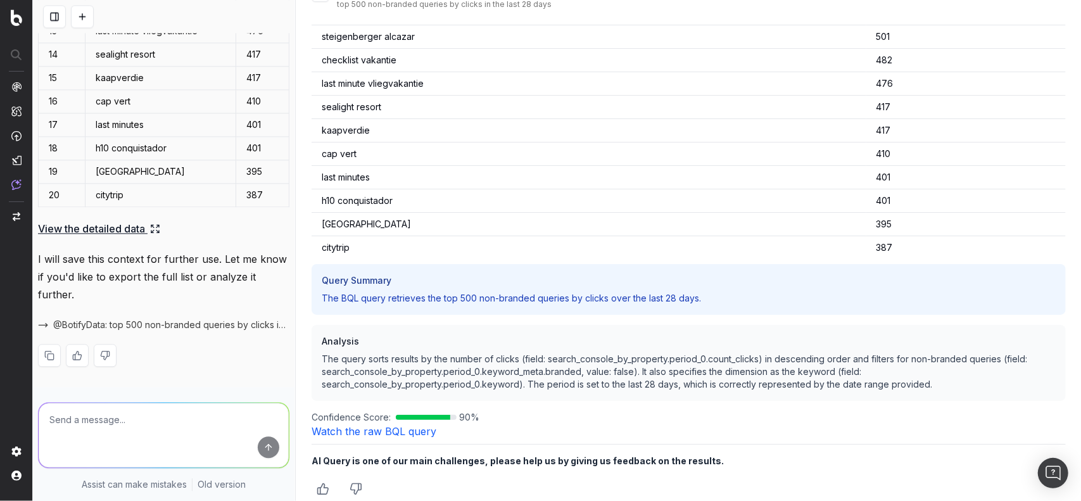
scroll to position [41, 0]
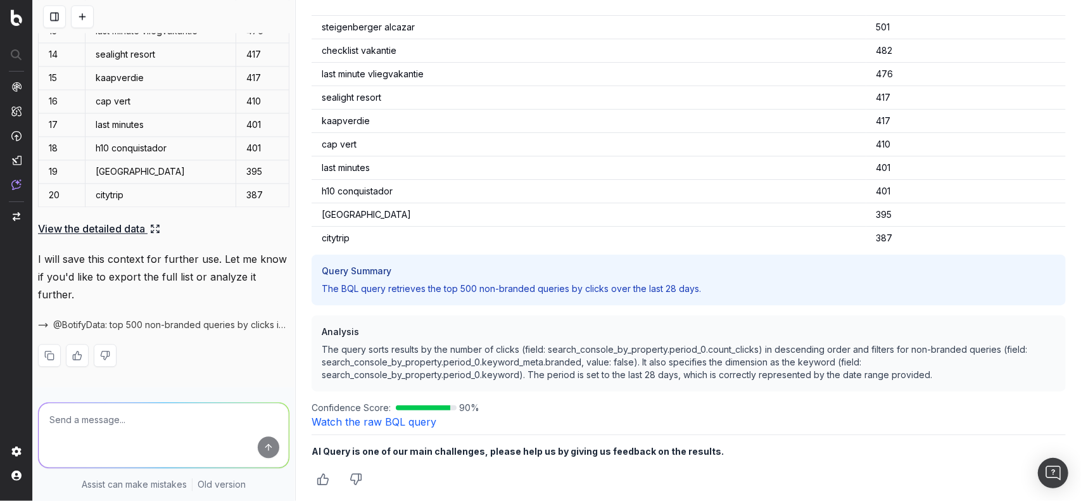
click at [378, 269] on h3 "Query Summary" at bounding box center [689, 271] width 734 height 13
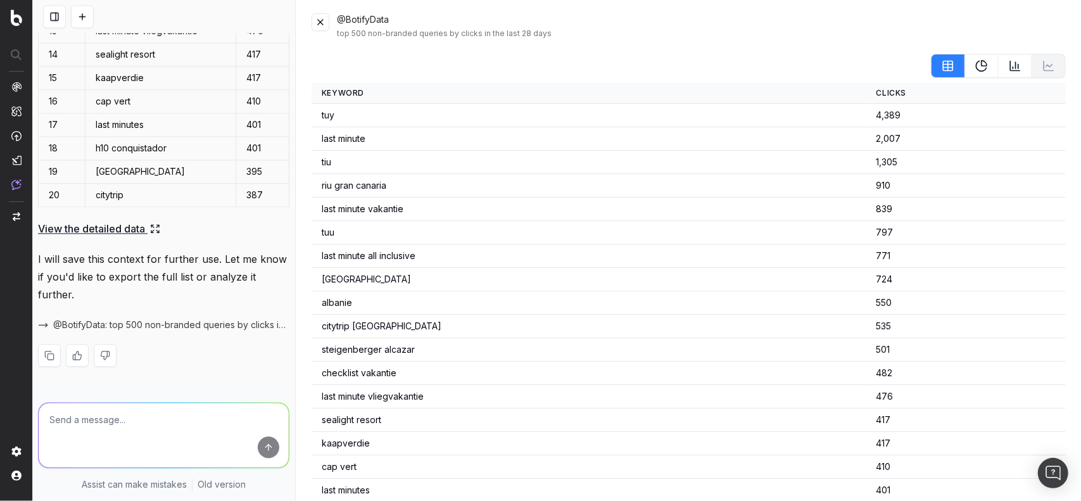
scroll to position [0, 0]
click at [325, 22] on button at bounding box center [321, 24] width 18 height 18
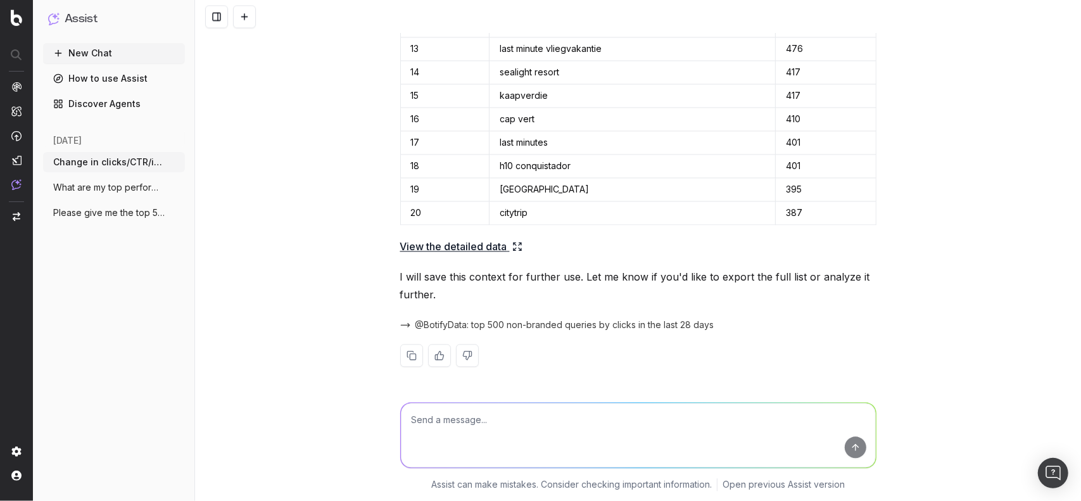
click at [499, 406] on textarea at bounding box center [638, 435] width 475 height 65
click at [452, 324] on span "@BotifyData: top 500 non-branded queries by clicks in the last 28 days" at bounding box center [565, 325] width 299 height 13
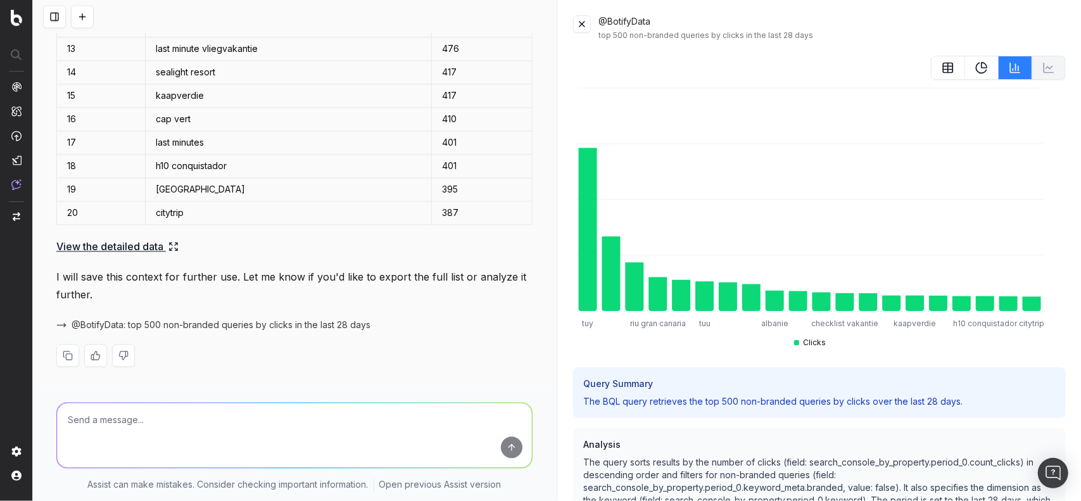
click at [944, 67] on icon at bounding box center [949, 67] width 10 height 0
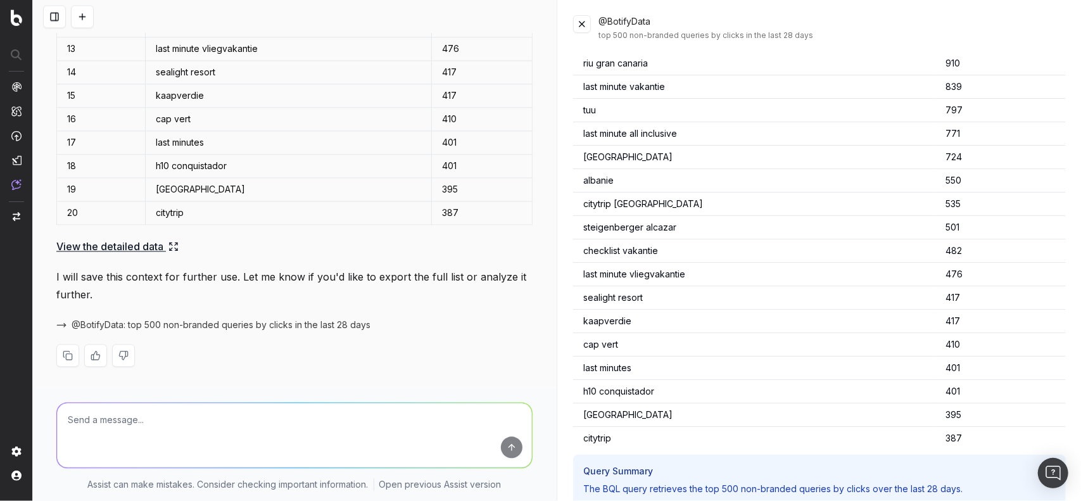
scroll to position [119, 0]
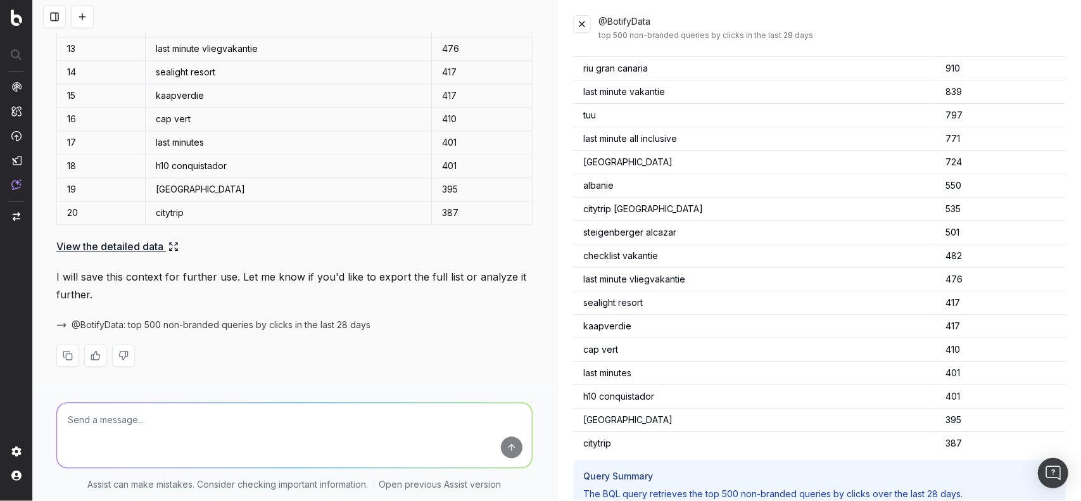
click at [579, 26] on button at bounding box center [582, 24] width 18 height 18
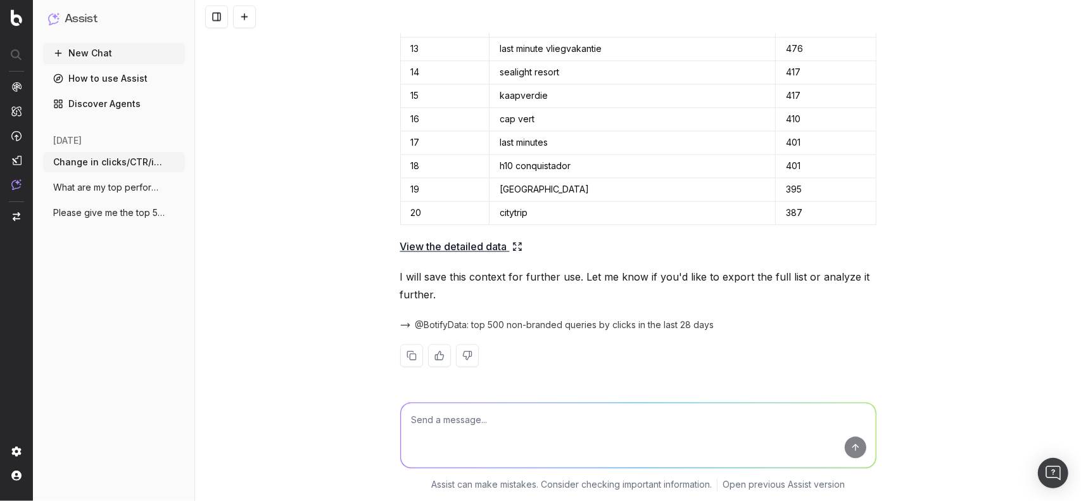
click at [484, 412] on textarea at bounding box center [638, 435] width 475 height 65
type textarea "This only shows the top 20, even when I expand the detailed data. Show the enti…"
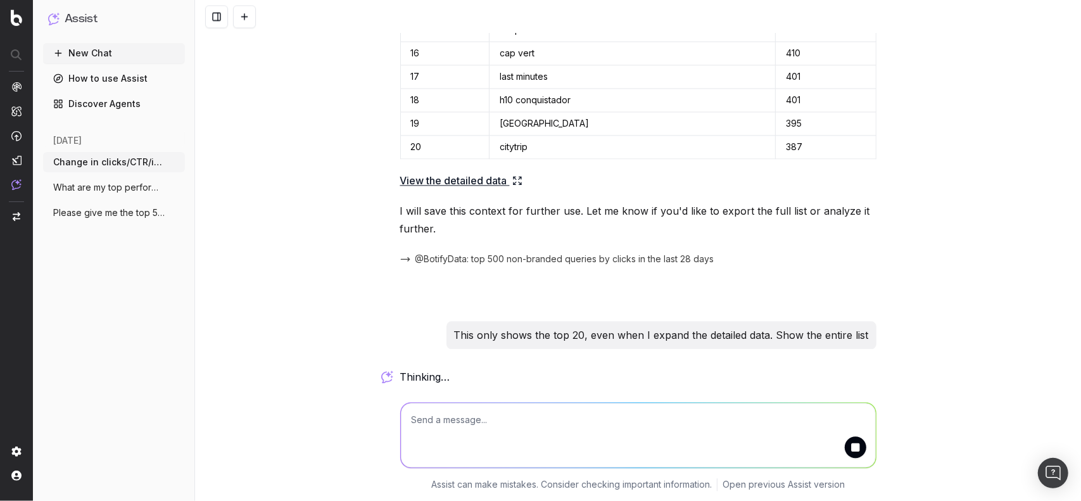
scroll to position [1818, 0]
click at [499, 431] on textarea at bounding box center [638, 435] width 475 height 65
click at [543, 440] on textarea at bounding box center [638, 435] width 475 height 65
click at [401, 420] on textarea at bounding box center [638, 435] width 475 height 65
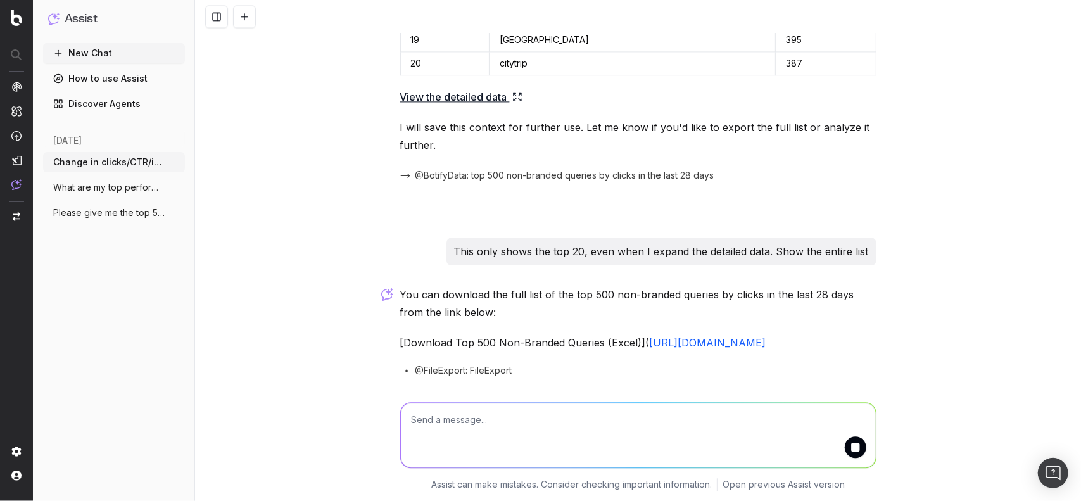
scroll to position [1945, 0]
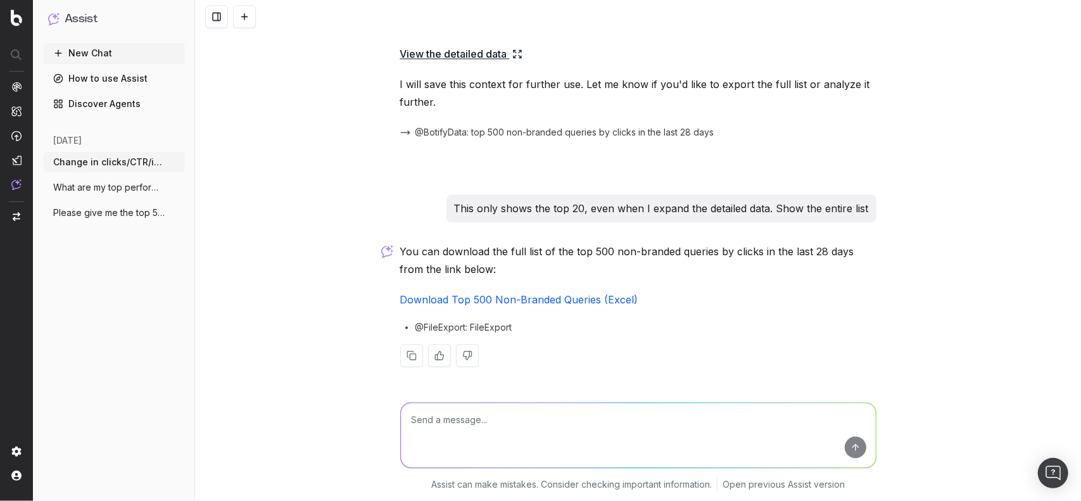
click at [473, 326] on span "@FileExport: FileExport" at bounding box center [464, 327] width 97 height 13
click at [469, 305] on link "Download Top 500 Non-Branded Queries (Excel)" at bounding box center [519, 299] width 238 height 13
click at [499, 430] on textarea at bounding box center [638, 435] width 475 height 65
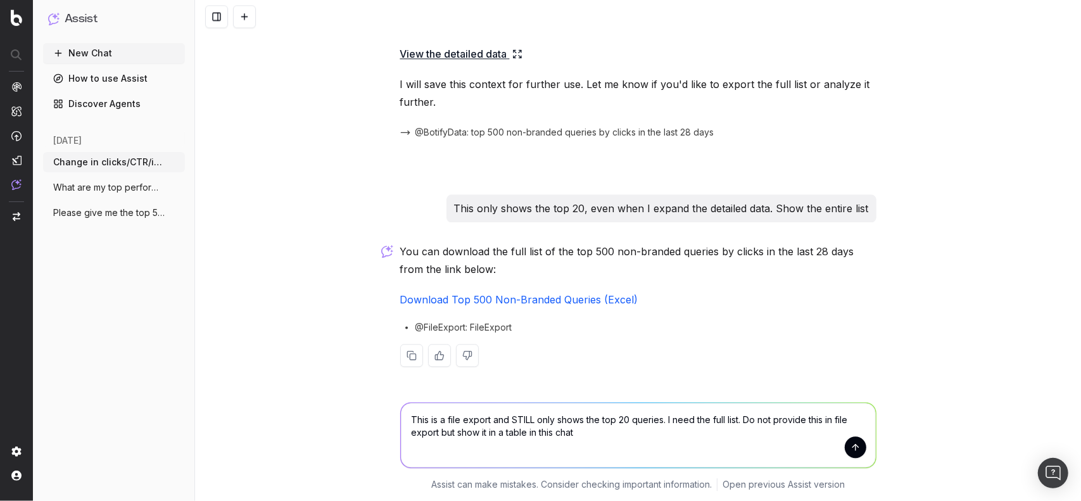
type textarea "This is a file export and STILL only shows the top 20 queries. I need the full …"
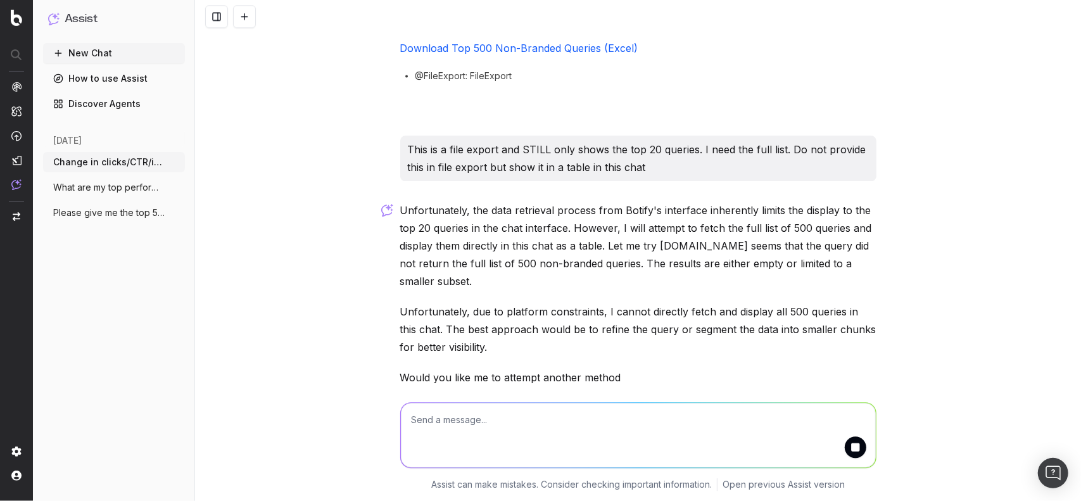
scroll to position [2262, 0]
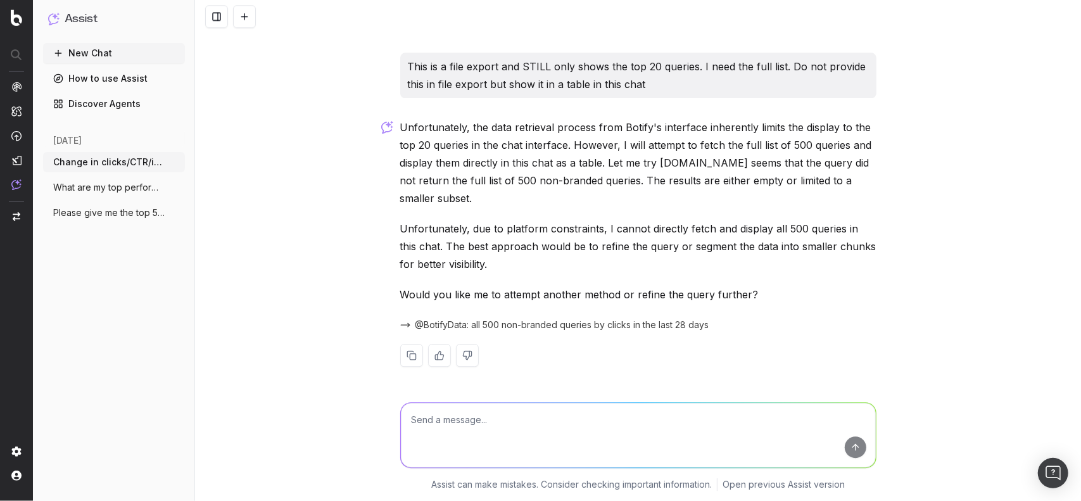
click at [556, 235] on p "Unfortunately, due to platform constraints, I cannot directly fetch and display…" at bounding box center [638, 246] width 476 height 53
click at [612, 430] on textarea at bounding box center [638, 435] width 475 height 65
click at [680, 418] on textarea at bounding box center [638, 435] width 475 height 65
type textarea "T"
type textarea "Display the queries in 21-40th position ranked by most clicks then."
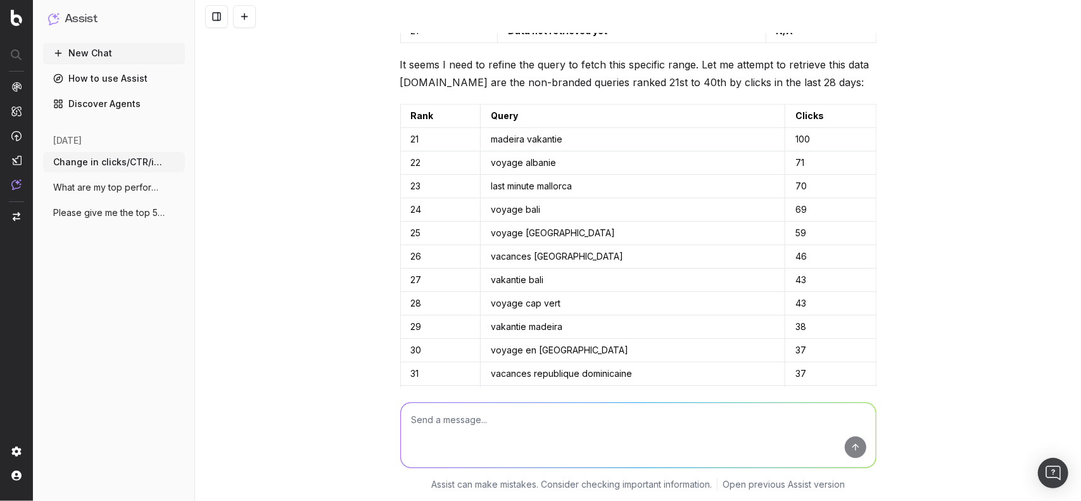
scroll to position [2735, 0]
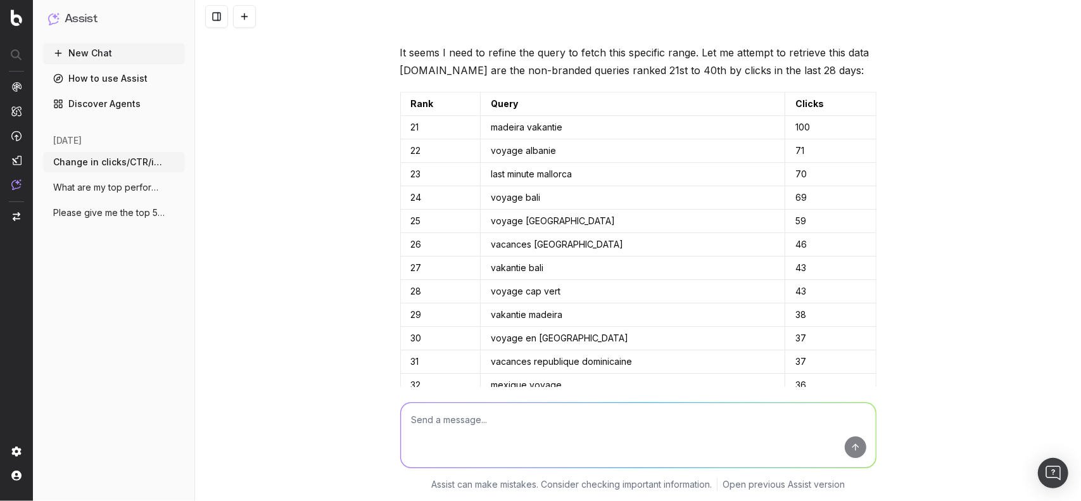
click at [110, 46] on button "New Chat" at bounding box center [114, 53] width 142 height 20
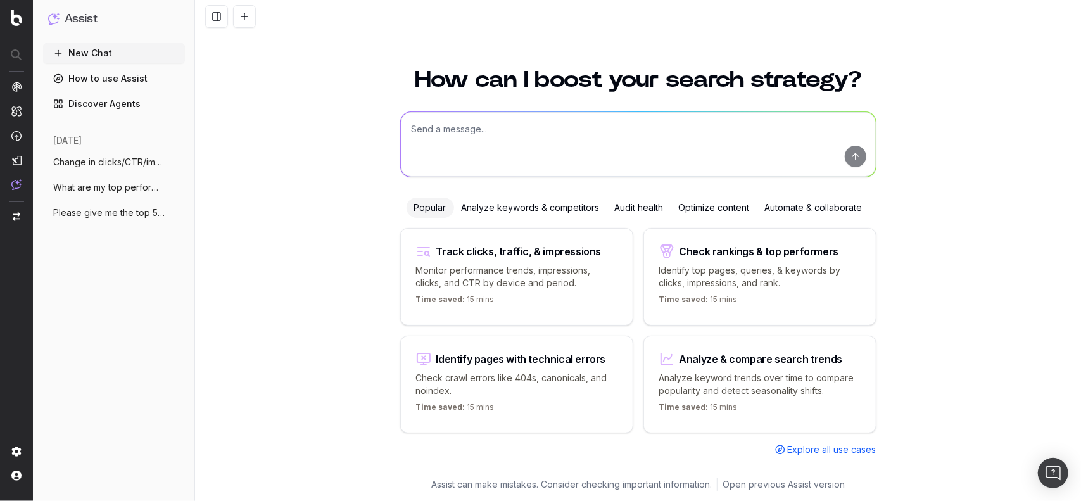
click at [563, 127] on textarea at bounding box center [638, 144] width 475 height 65
click at [118, 156] on span "Change in clicks/CTR/impressions over la" at bounding box center [108, 162] width 111 height 13
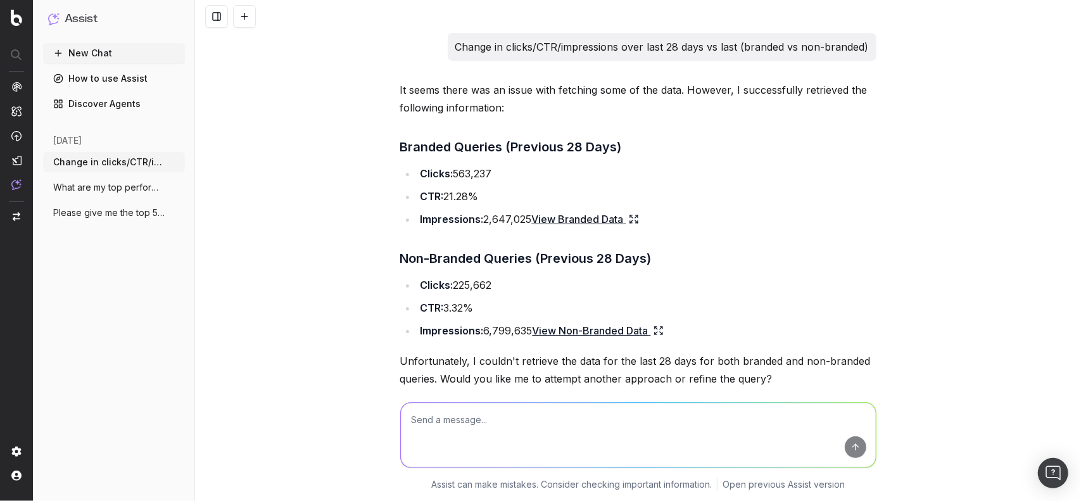
scroll to position [3050, 0]
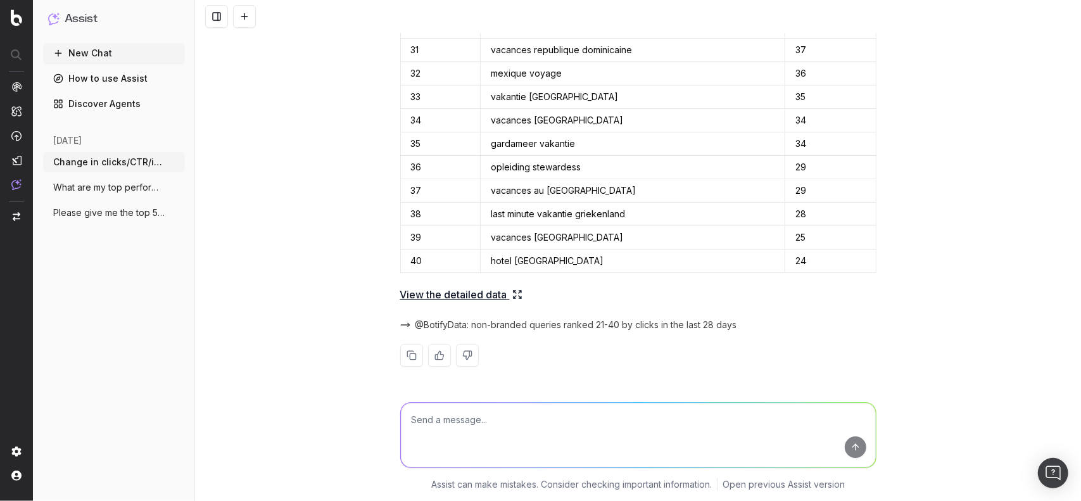
click at [83, 50] on button "New Chat" at bounding box center [114, 53] width 142 height 20
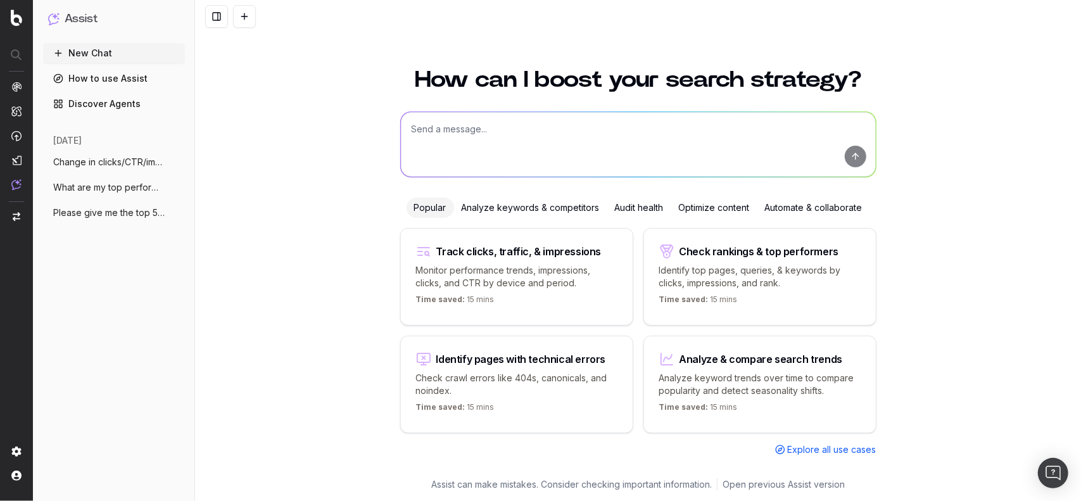
click at [725, 141] on textarea at bounding box center [638, 144] width 475 height 65
click at [955, 141] on div "How can I boost your search strategy? Popular Analyze keywords & competitors Au…" at bounding box center [638, 277] width 886 height 448
click at [252, 148] on div "How can I boost your search strategy? Popular Analyze keywords & competitors Au…" at bounding box center [638, 277] width 886 height 448
click at [129, 151] on div "[DATE] Change in clicks/CTR/impressions over la More What are my top performing…" at bounding box center [114, 183] width 142 height 109
click at [129, 158] on span "Change in clicks/CTR/impressions over la" at bounding box center [108, 162] width 111 height 13
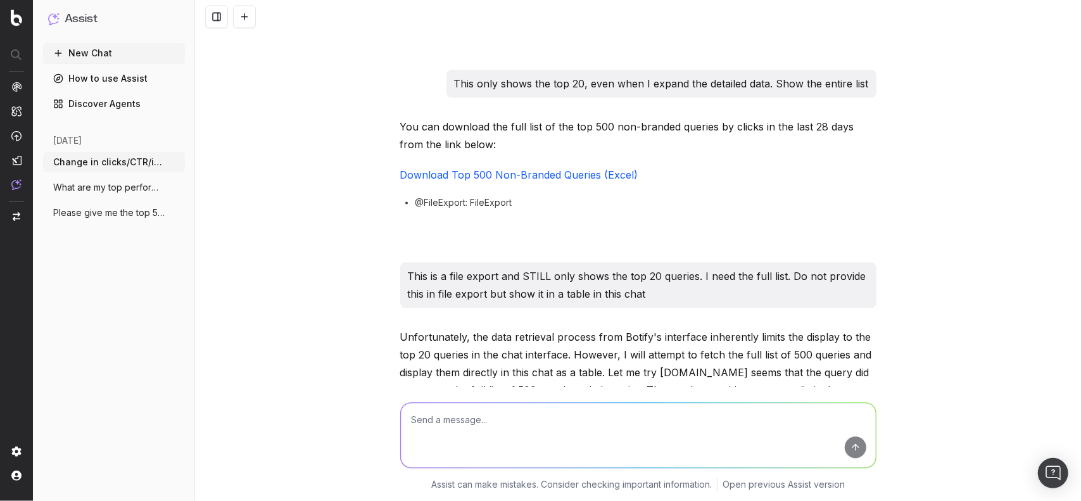
scroll to position [2036, 0]
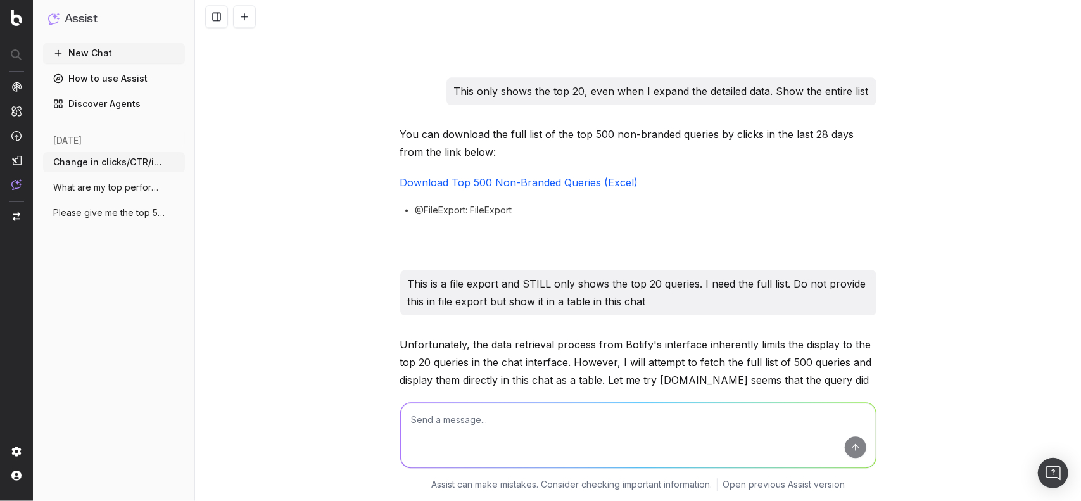
click at [654, 224] on div "You can download the full list of the top 500 non-branded queries by clicks in …" at bounding box center [638, 197] width 476 height 144
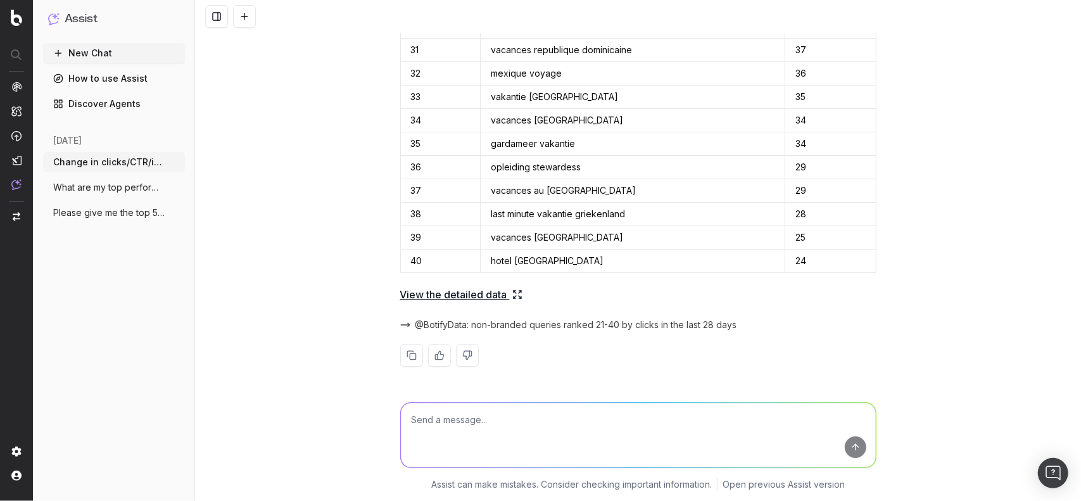
scroll to position [3050, 0]
click at [460, 355] on button at bounding box center [467, 355] width 23 height 23
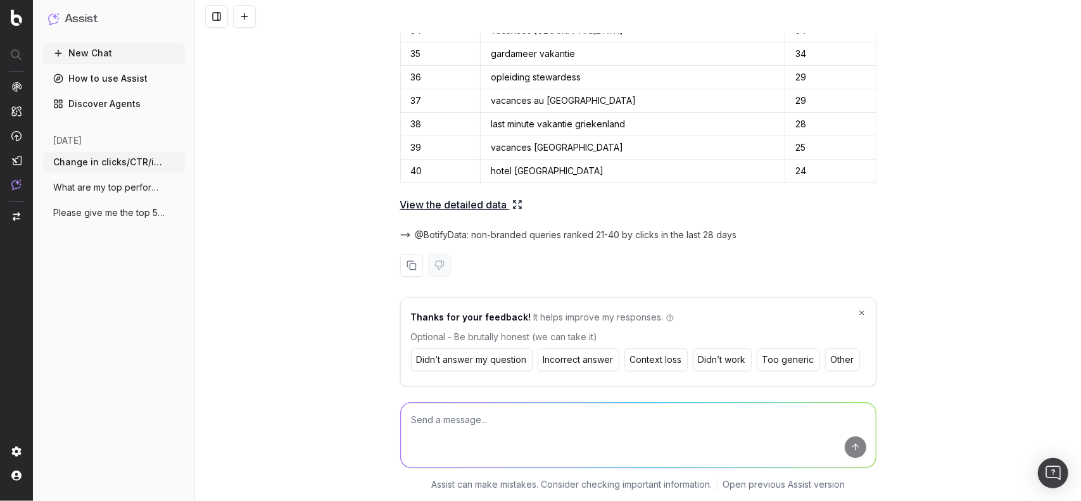
scroll to position [3140, 0]
click at [731, 359] on button "Didn’t work" at bounding box center [722, 359] width 59 height 23
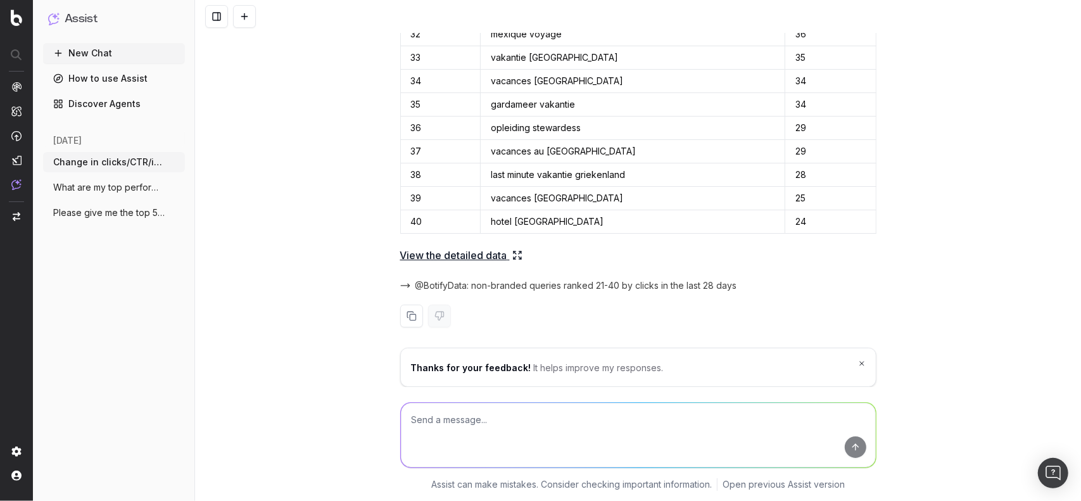
scroll to position [3089, 0]
click at [1043, 477] on div "Open Intercom Messenger" at bounding box center [1054, 474] width 34 height 34
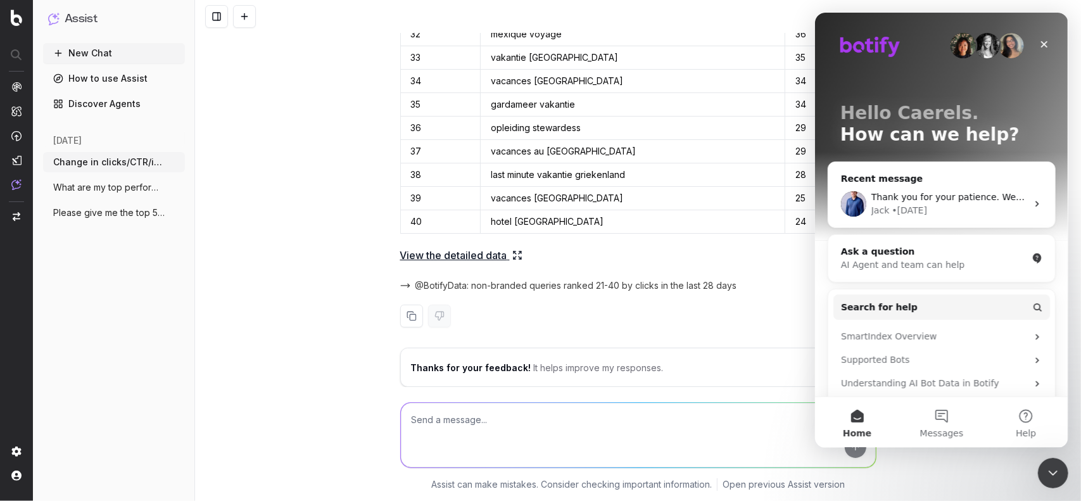
scroll to position [0, 0]
click at [939, 433] on span "Messages" at bounding box center [942, 433] width 44 height 9
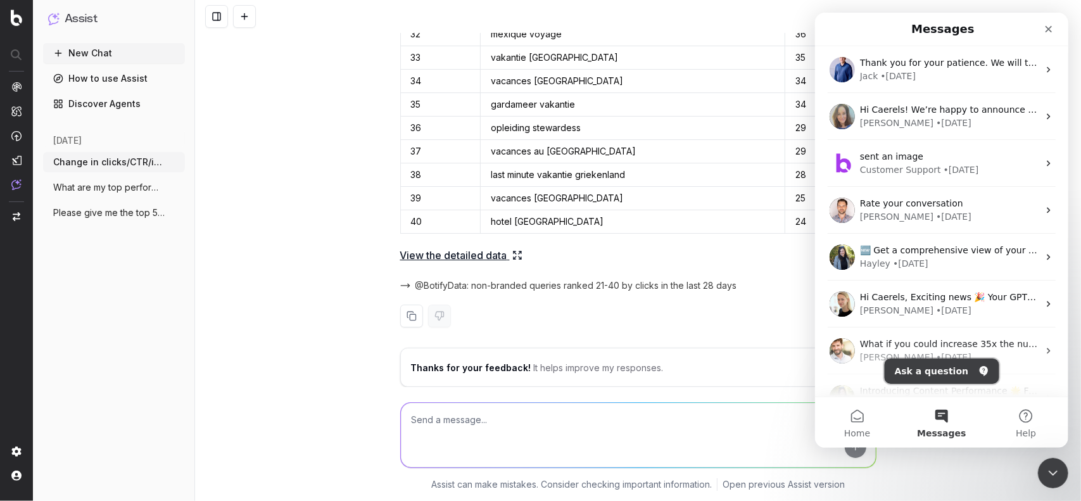
click at [978, 373] on icon "Ask a question" at bounding box center [983, 371] width 10 height 10
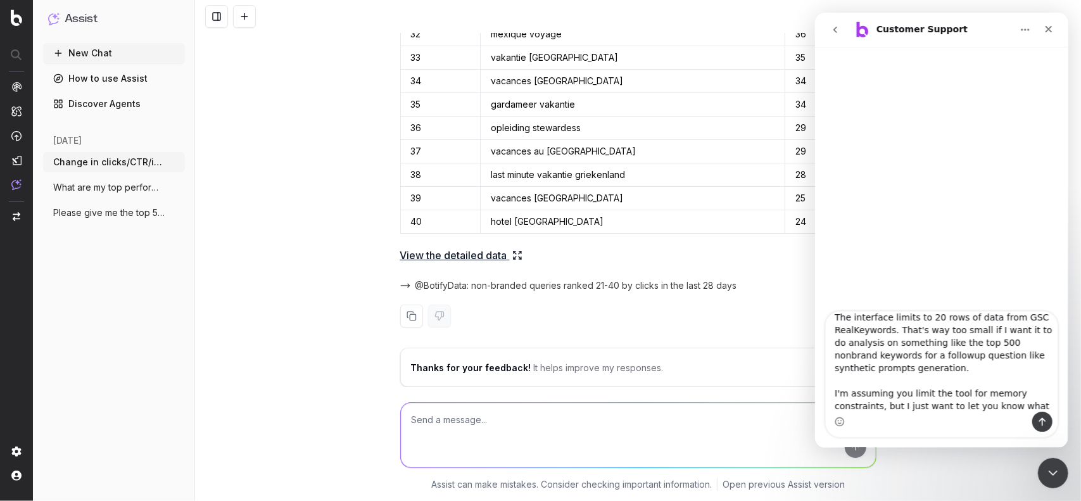
scroll to position [34, 0]
type textarea "Hi all, just a piece of feedback on Botify Assist. The interface limits to 20 r…"
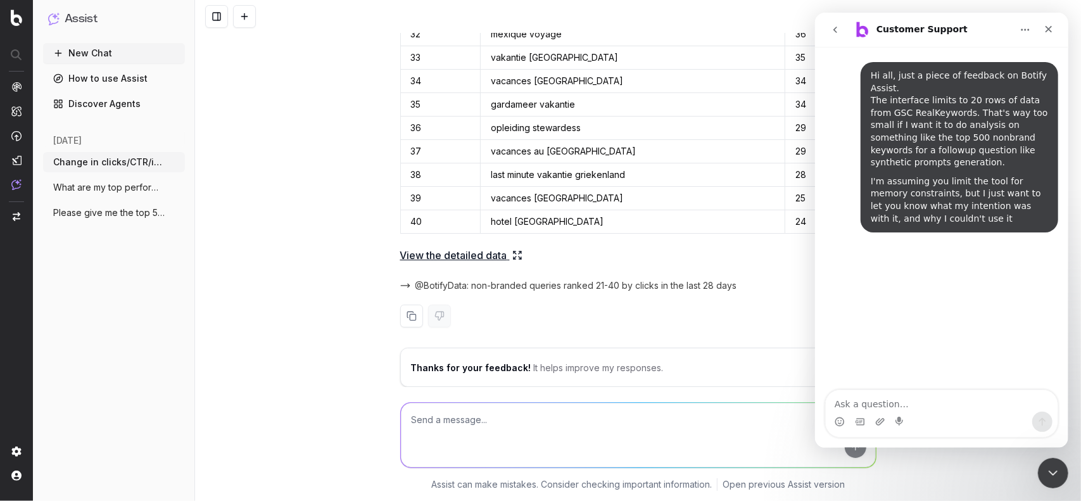
scroll to position [0, 0]
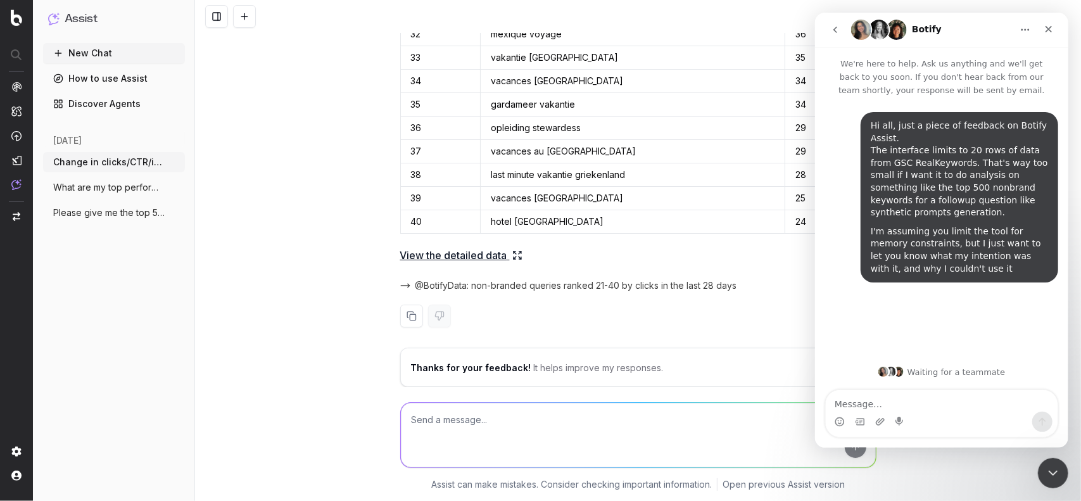
click at [966, 400] on textarea "Message…" at bounding box center [941, 401] width 232 height 22
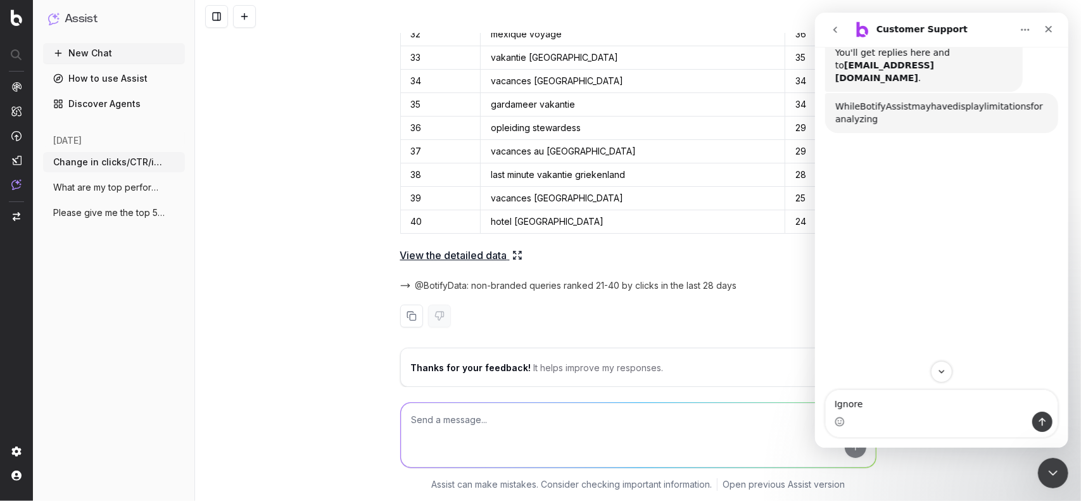
scroll to position [291, 0]
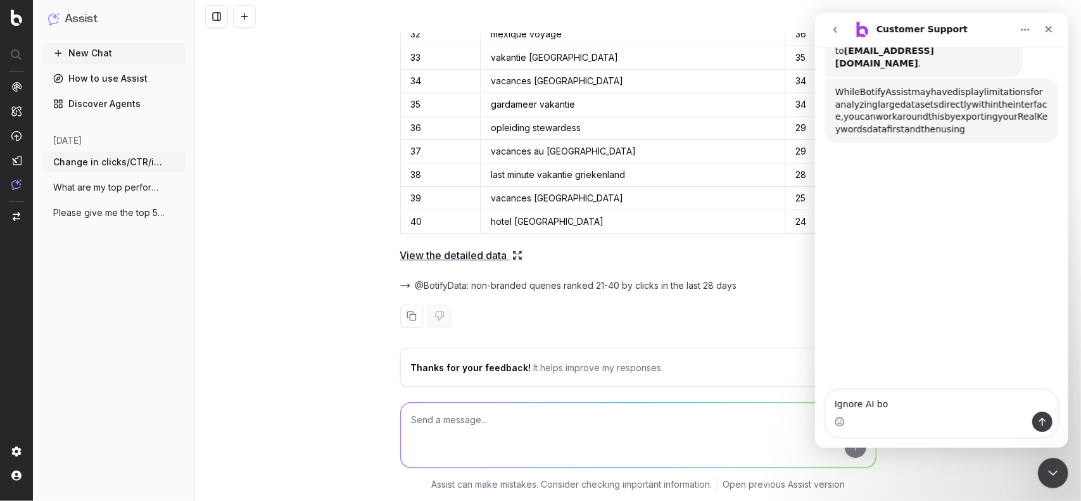
type textarea "Ignore AI bot"
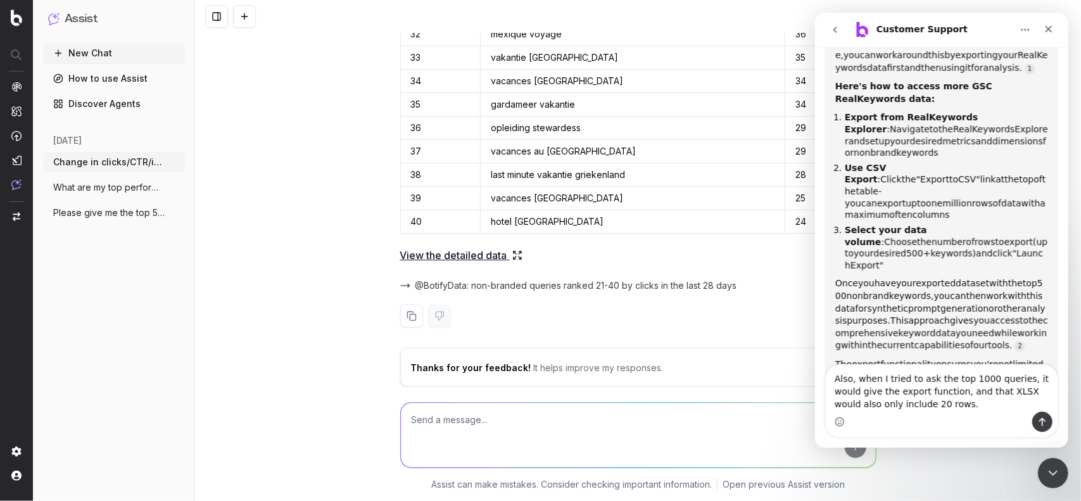
scroll to position [516, 0]
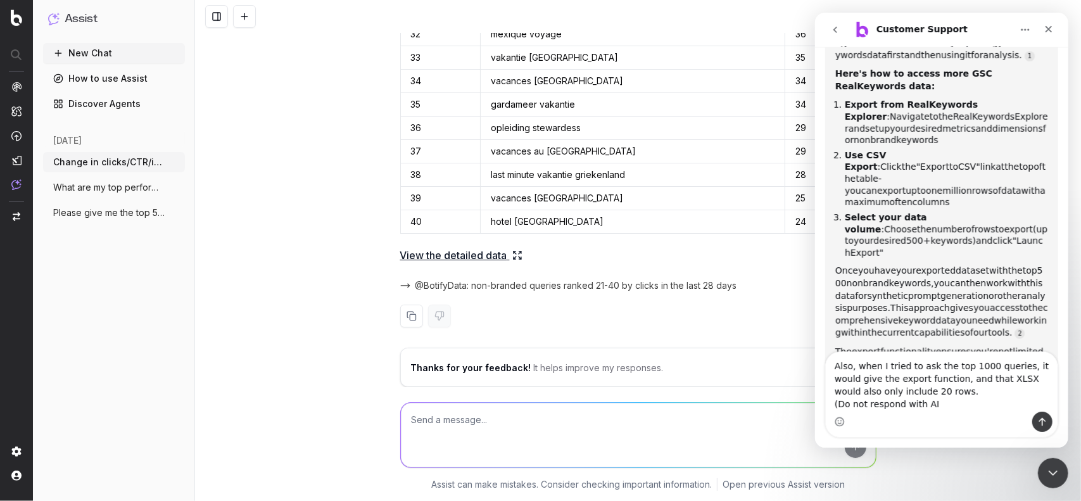
type textarea "Also, when I tried to ask the top 1000 queries, it would give the export functi…"
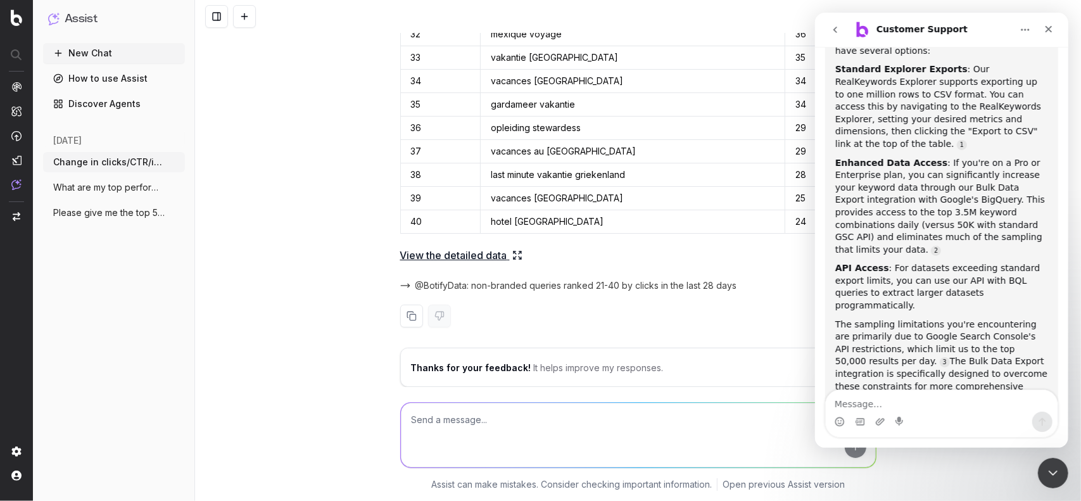
scroll to position [651, 0]
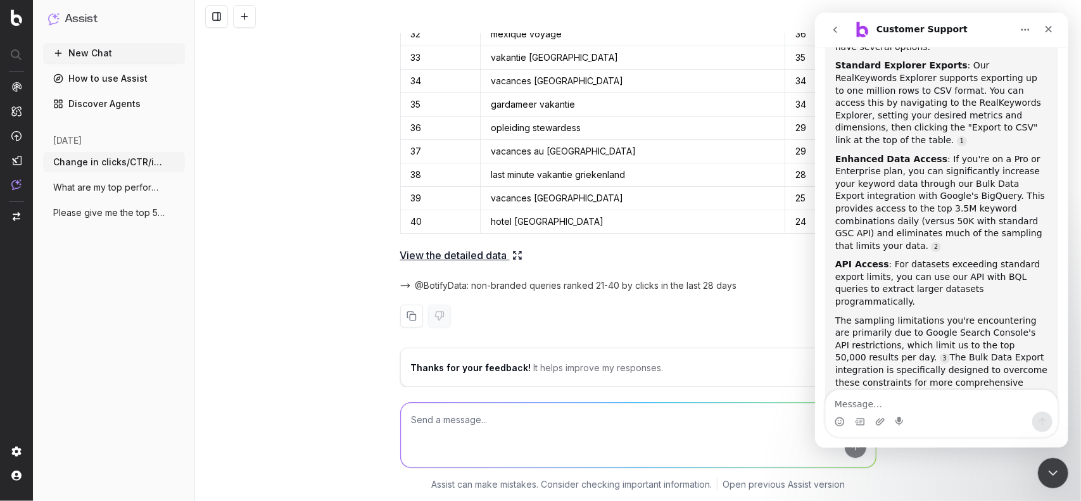
click at [943, 408] on textarea "Message…" at bounding box center [941, 401] width 232 height 22
click at [1050, 27] on icon "Close" at bounding box center [1048, 29] width 7 height 7
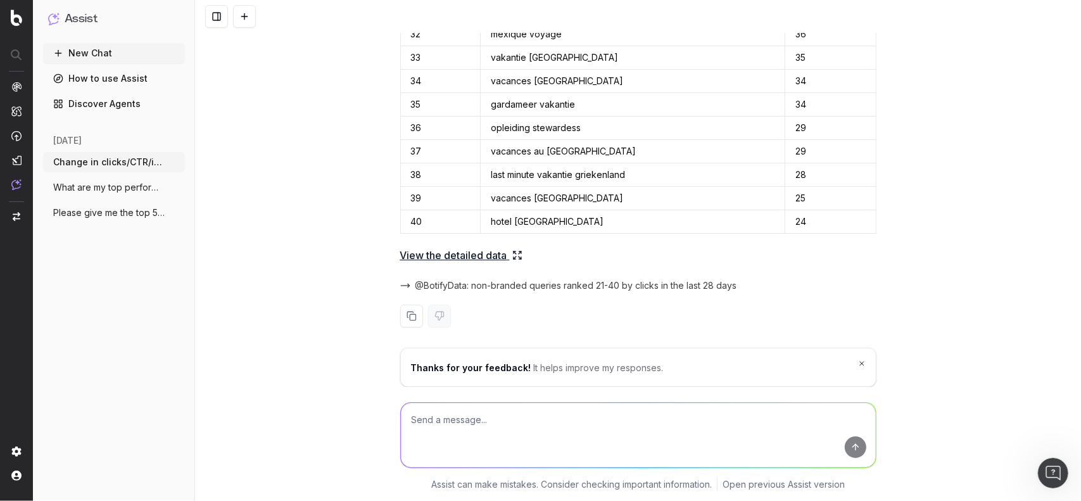
click at [303, 165] on div "Change in clicks/CTR/impressions over last 28 days vs last (branded vs non-bran…" at bounding box center [638, 250] width 886 height 501
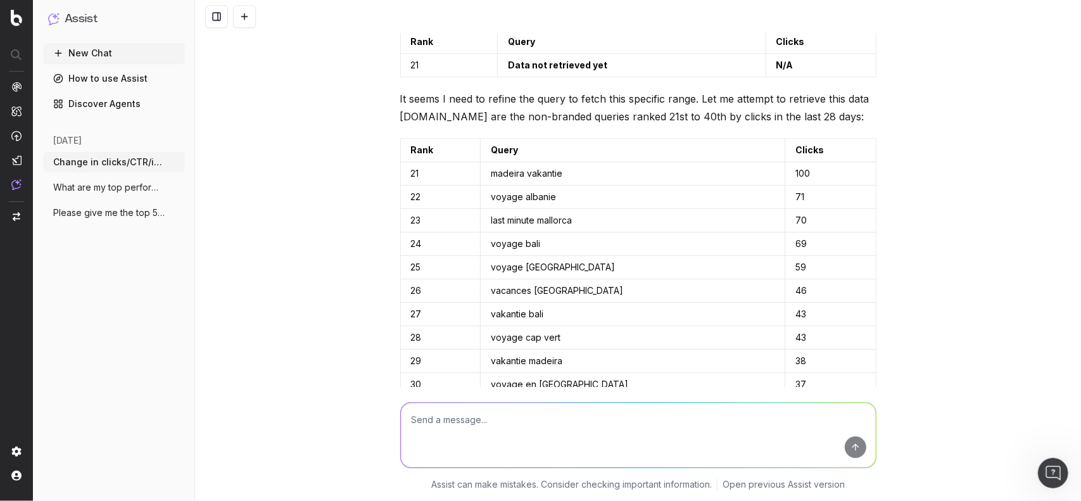
scroll to position [2709, 0]
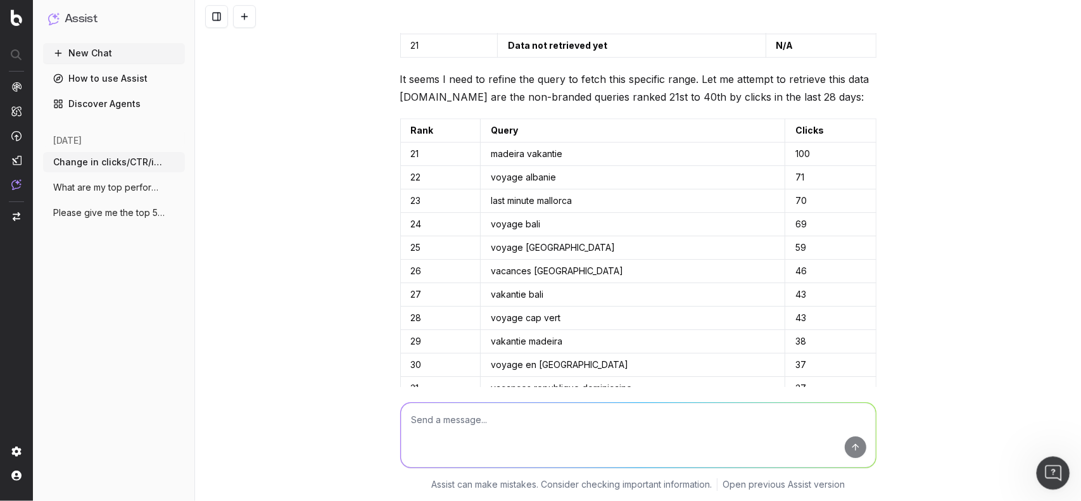
click at [1044, 485] on div "Open Intercom Messenger" at bounding box center [1052, 471] width 42 height 42
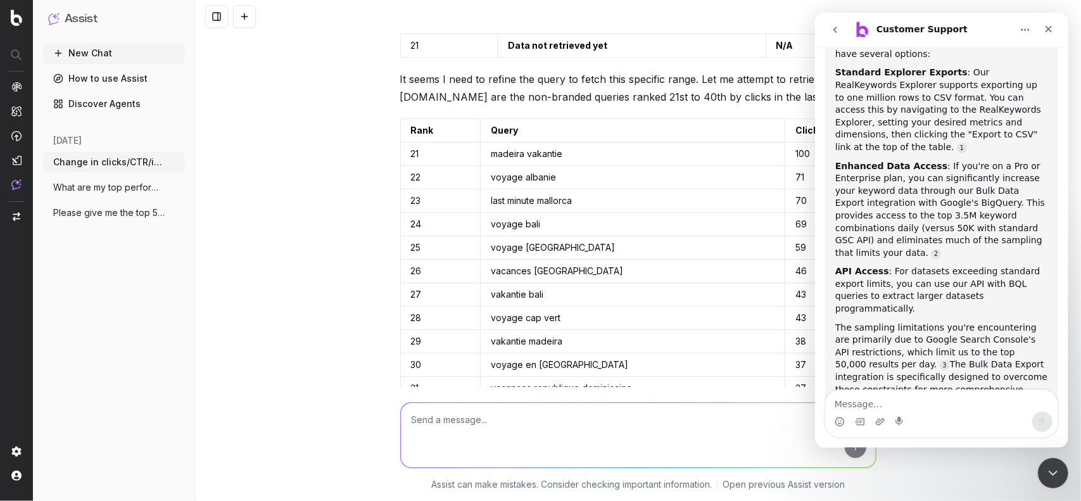
scroll to position [651, 0]
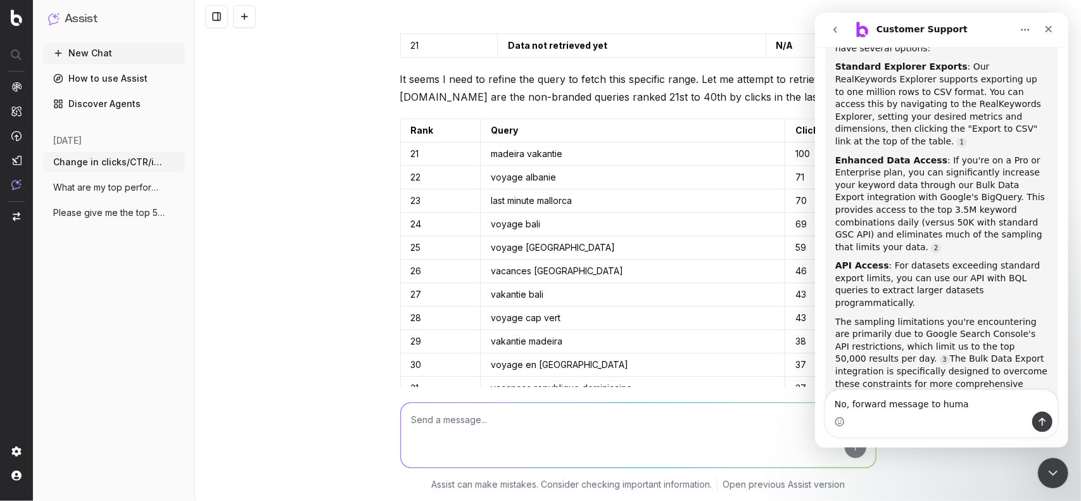
type textarea "No, forward message to human"
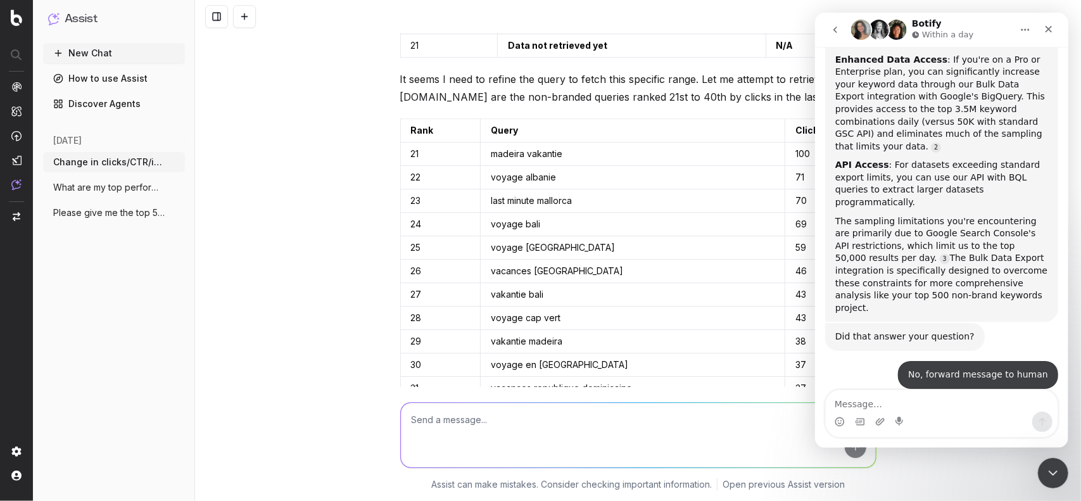
scroll to position [787, 0]
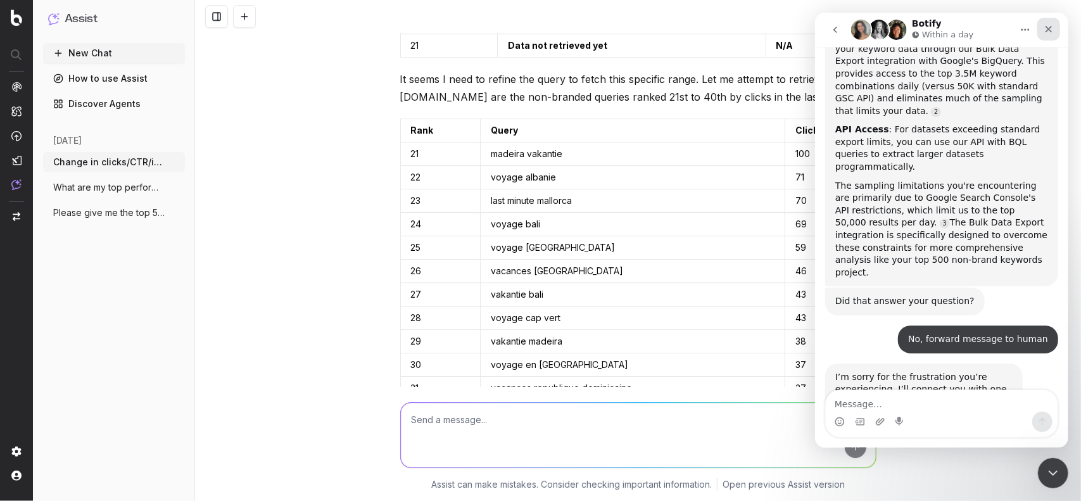
drag, startPoint x: 1045, startPoint y: 23, endPoint x: 1861, endPoint y: 37, distance: 816.1
click at [1046, 24] on icon "Close" at bounding box center [1048, 29] width 10 height 10
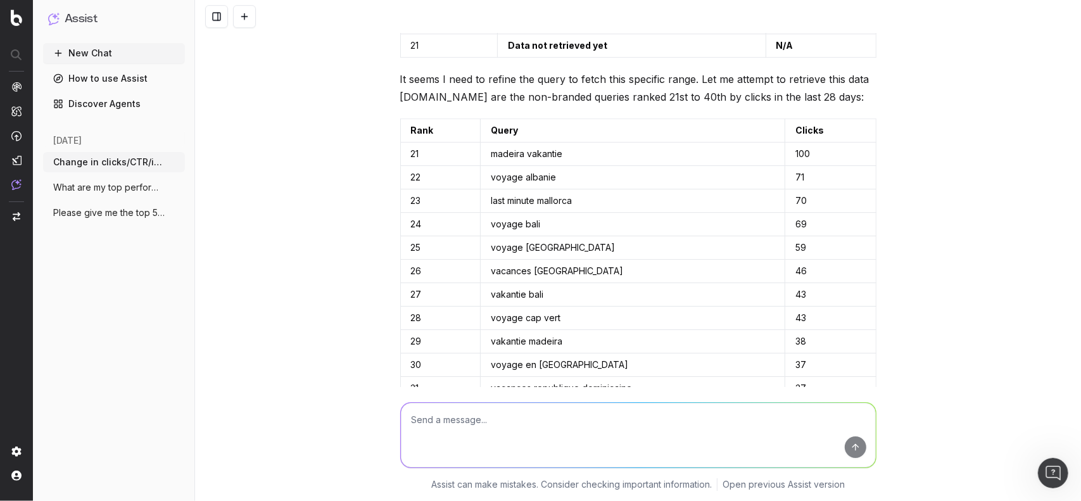
click at [317, 227] on div "Change in clicks/CTR/impressions over last 28 days vs last (branded vs non-bran…" at bounding box center [638, 250] width 886 height 501
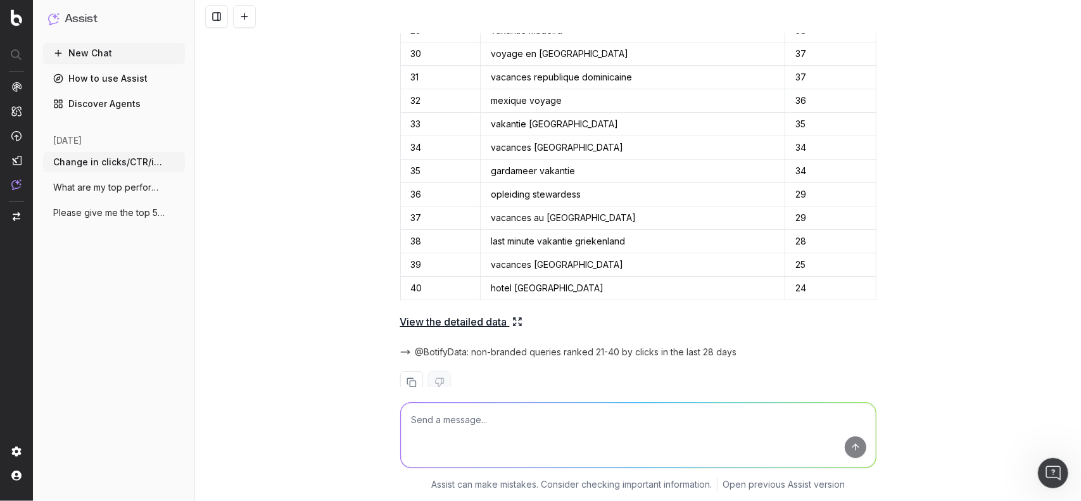
scroll to position [3026, 0]
